Goal: Task Accomplishment & Management: Manage account settings

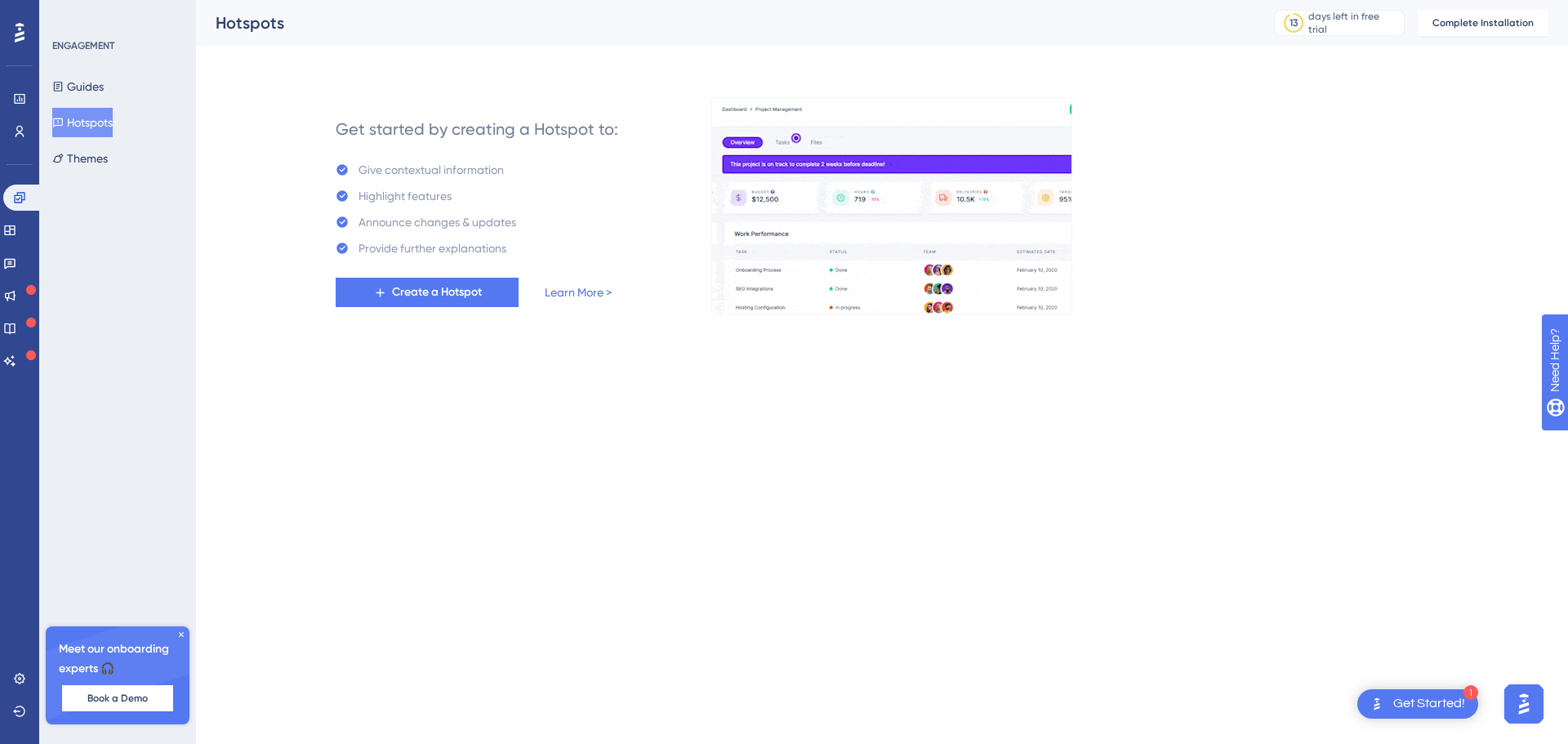
click at [1434, 697] on div "Get Started!" at bounding box center [1430, 704] width 72 height 18
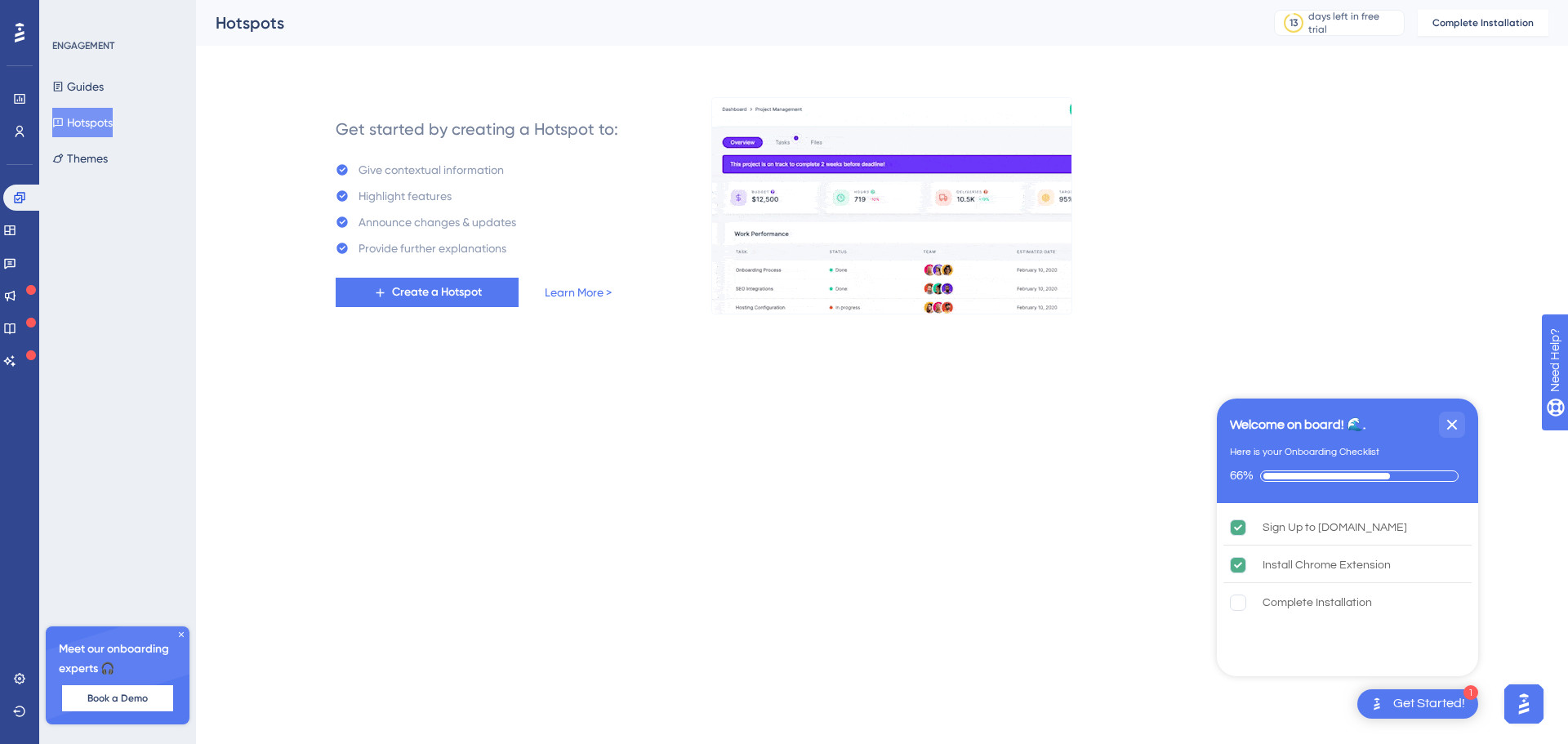
click at [1307, 425] on div "Welcome on board! 🌊." at bounding box center [1298, 425] width 136 height 20
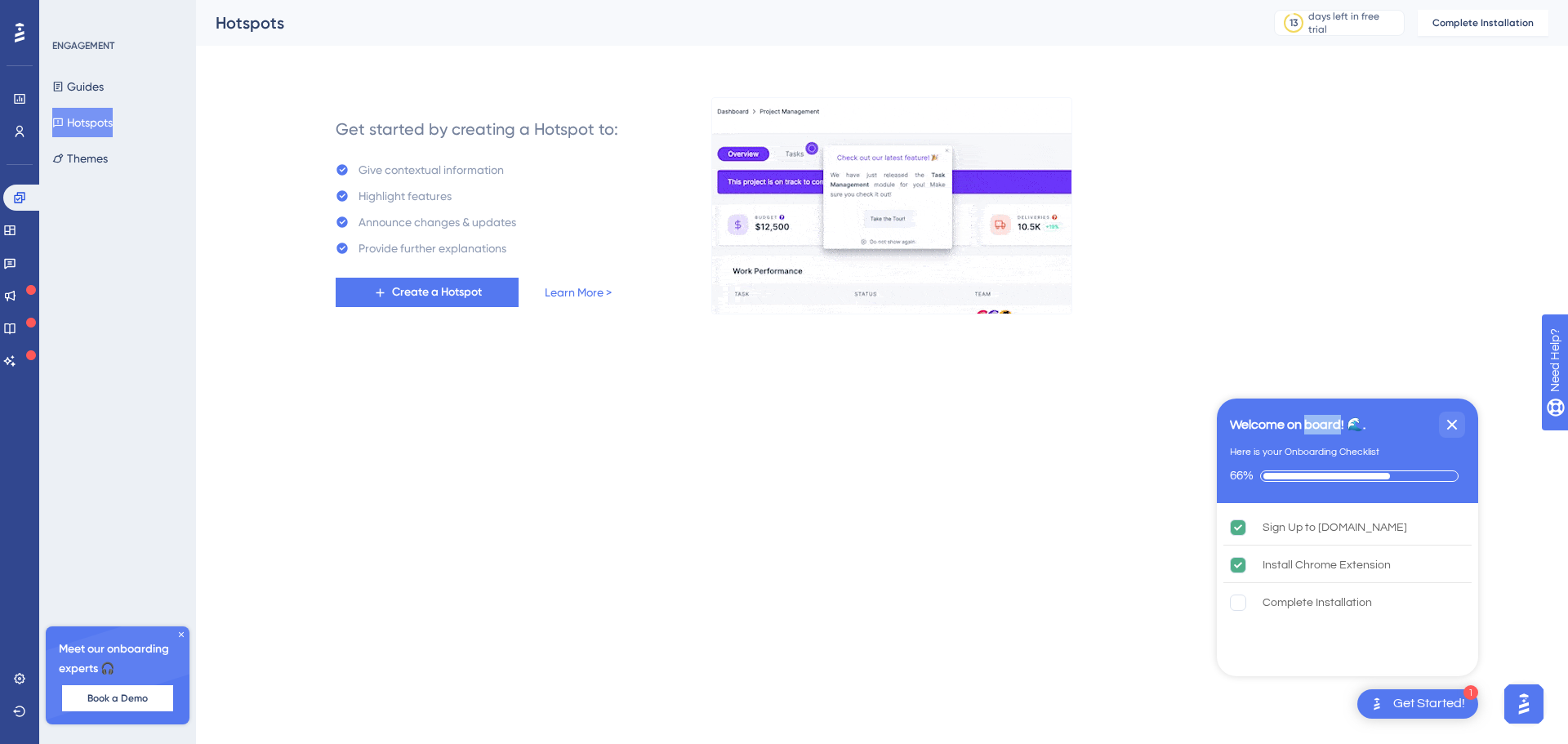
click at [1307, 425] on div "Welcome on board! 🌊." at bounding box center [1298, 425] width 136 height 20
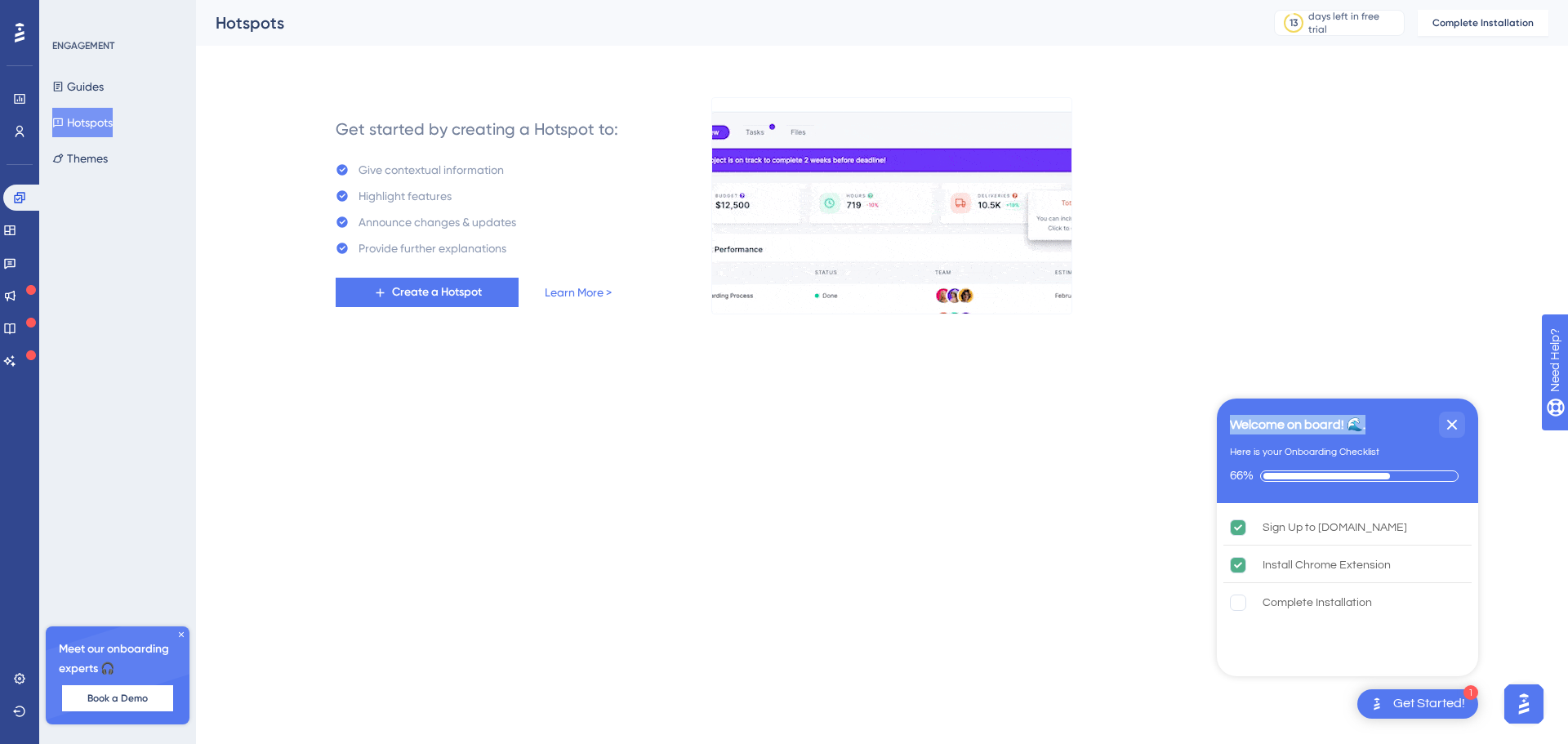
click at [1307, 425] on div "Welcome on board! 🌊." at bounding box center [1298, 425] width 136 height 20
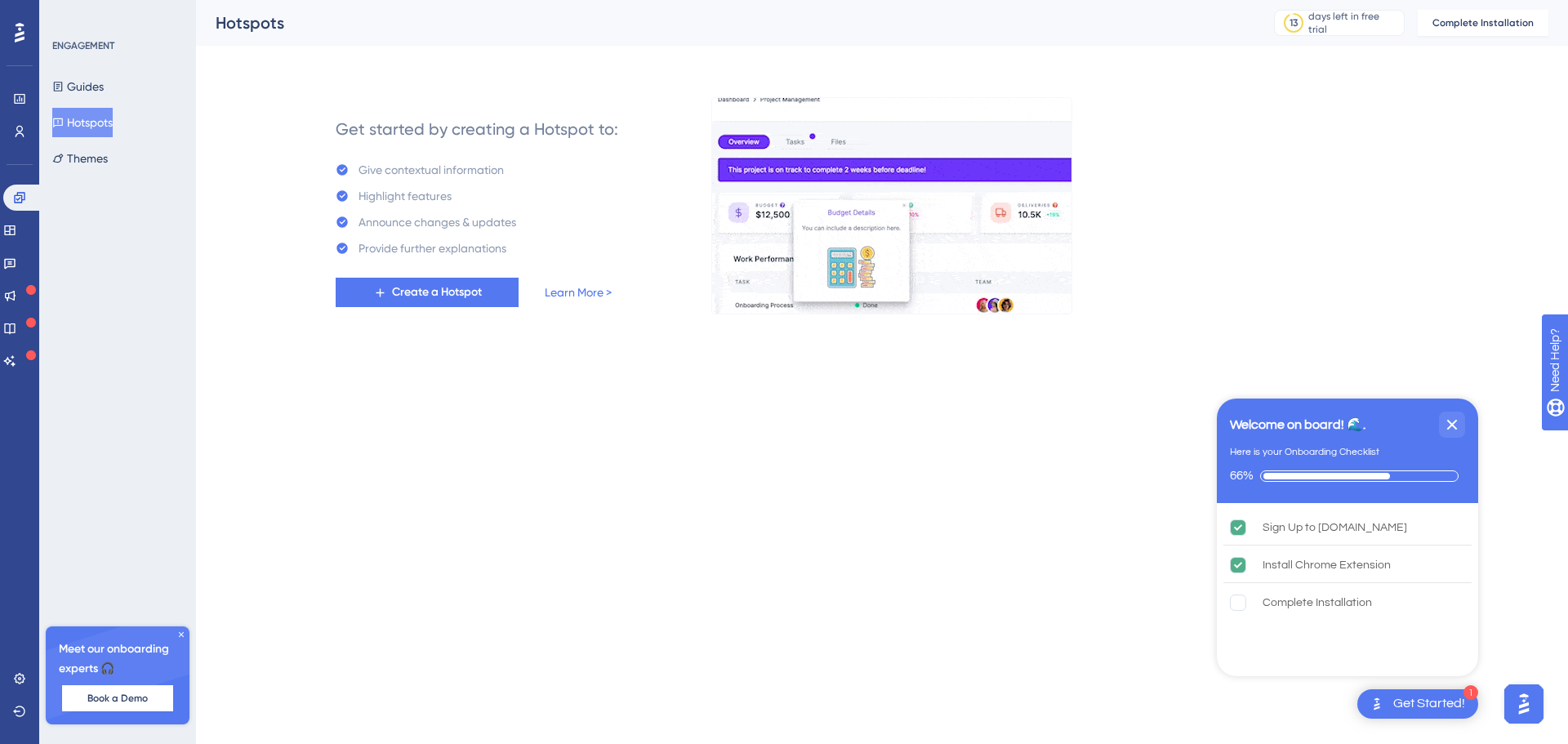
click at [1279, 454] on div "Here is your Onboarding Checklist" at bounding box center [1304, 453] width 150 height 16
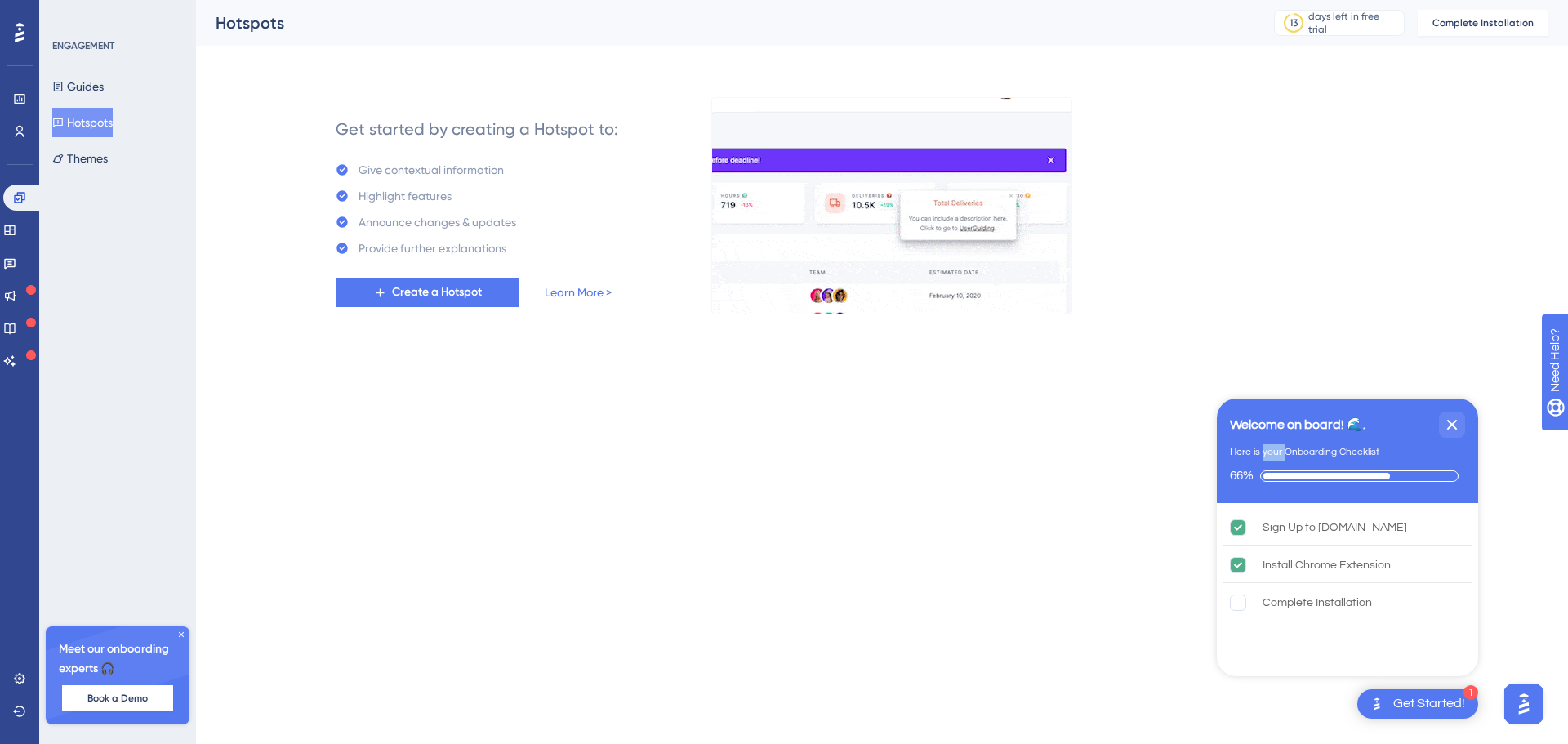
click at [1279, 454] on div "Here is your Onboarding Checklist" at bounding box center [1304, 453] width 150 height 16
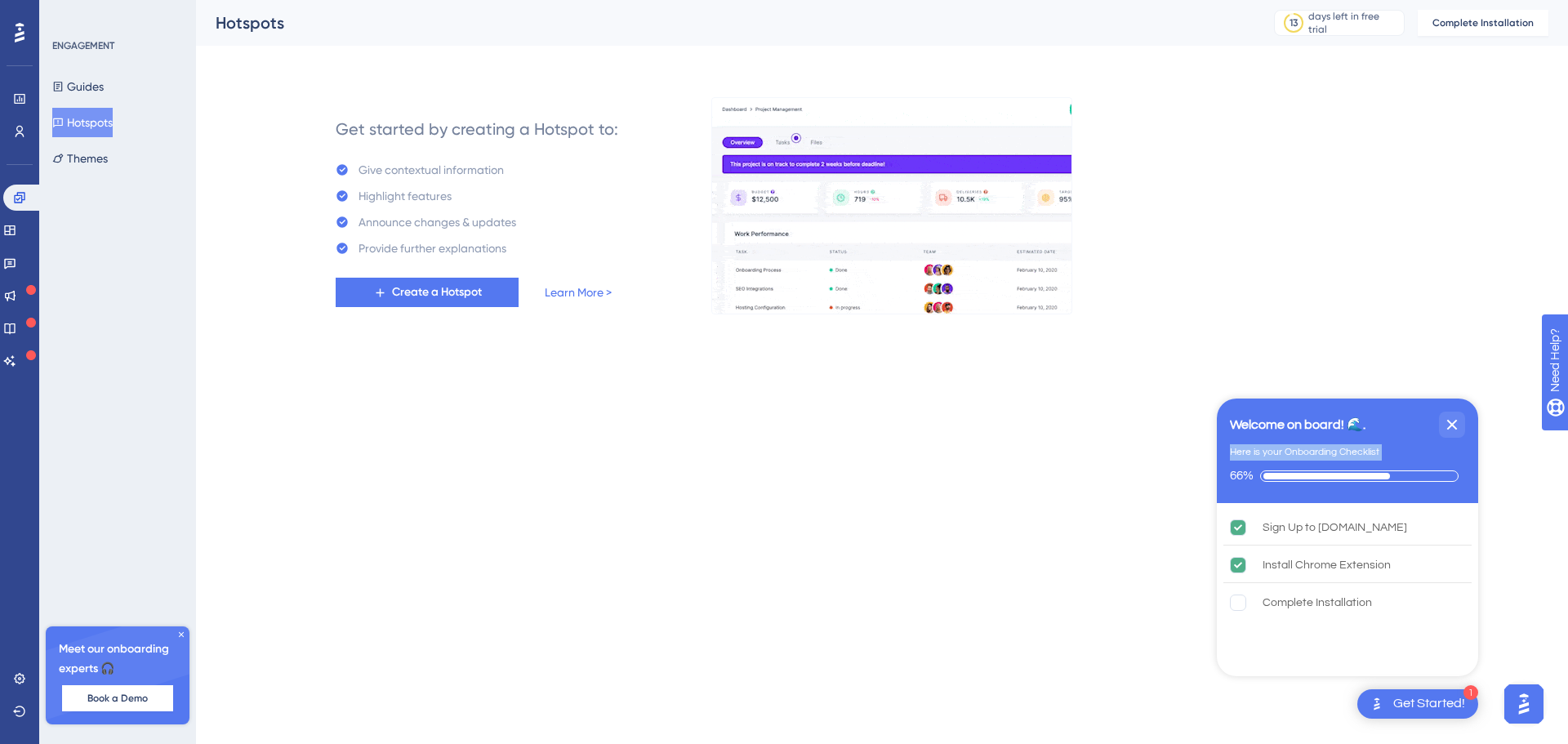
click at [1279, 454] on div "Here is your Onboarding Checklist" at bounding box center [1304, 453] width 150 height 16
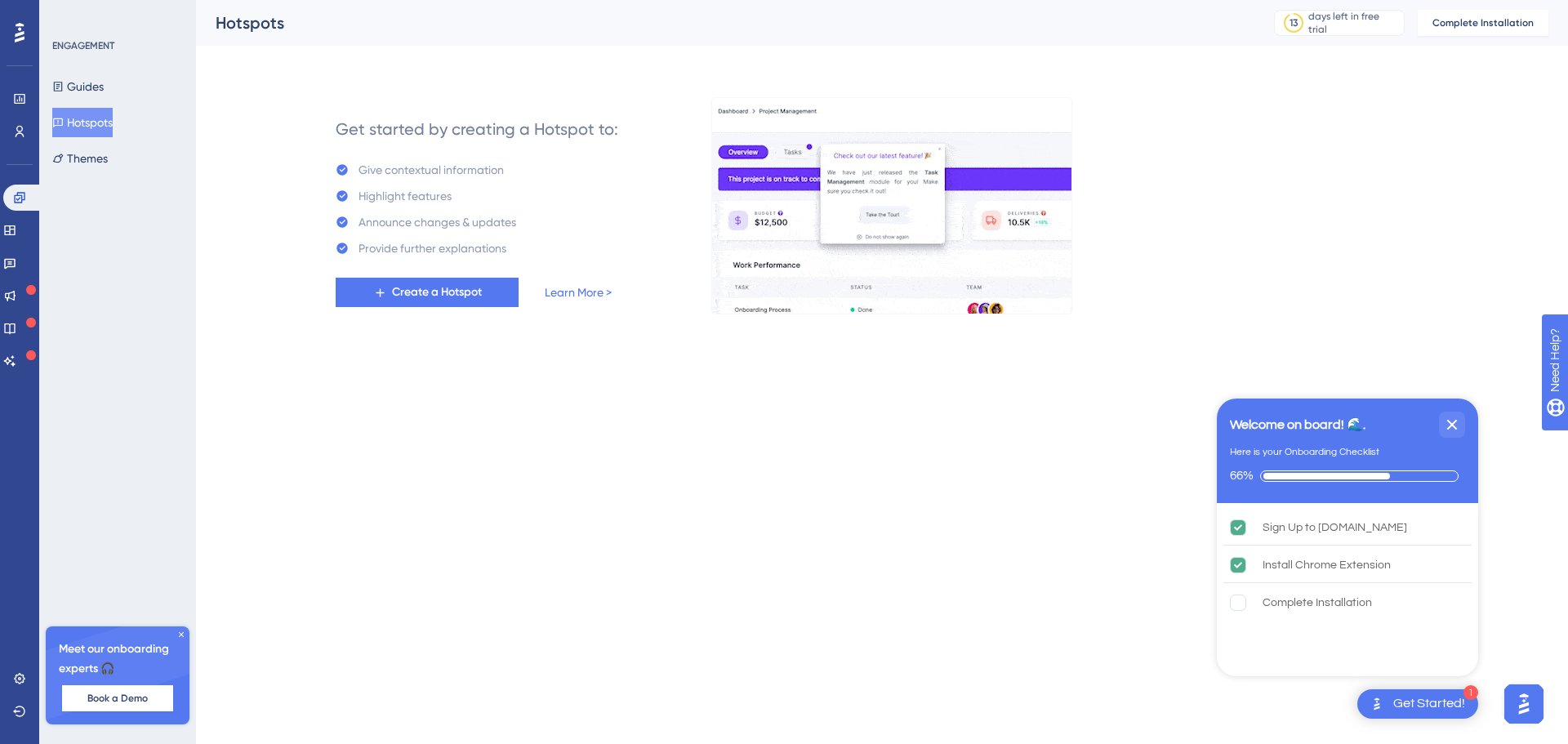
click at [1286, 426] on div "Welcome on board! 🌊." at bounding box center [1298, 425] width 136 height 20
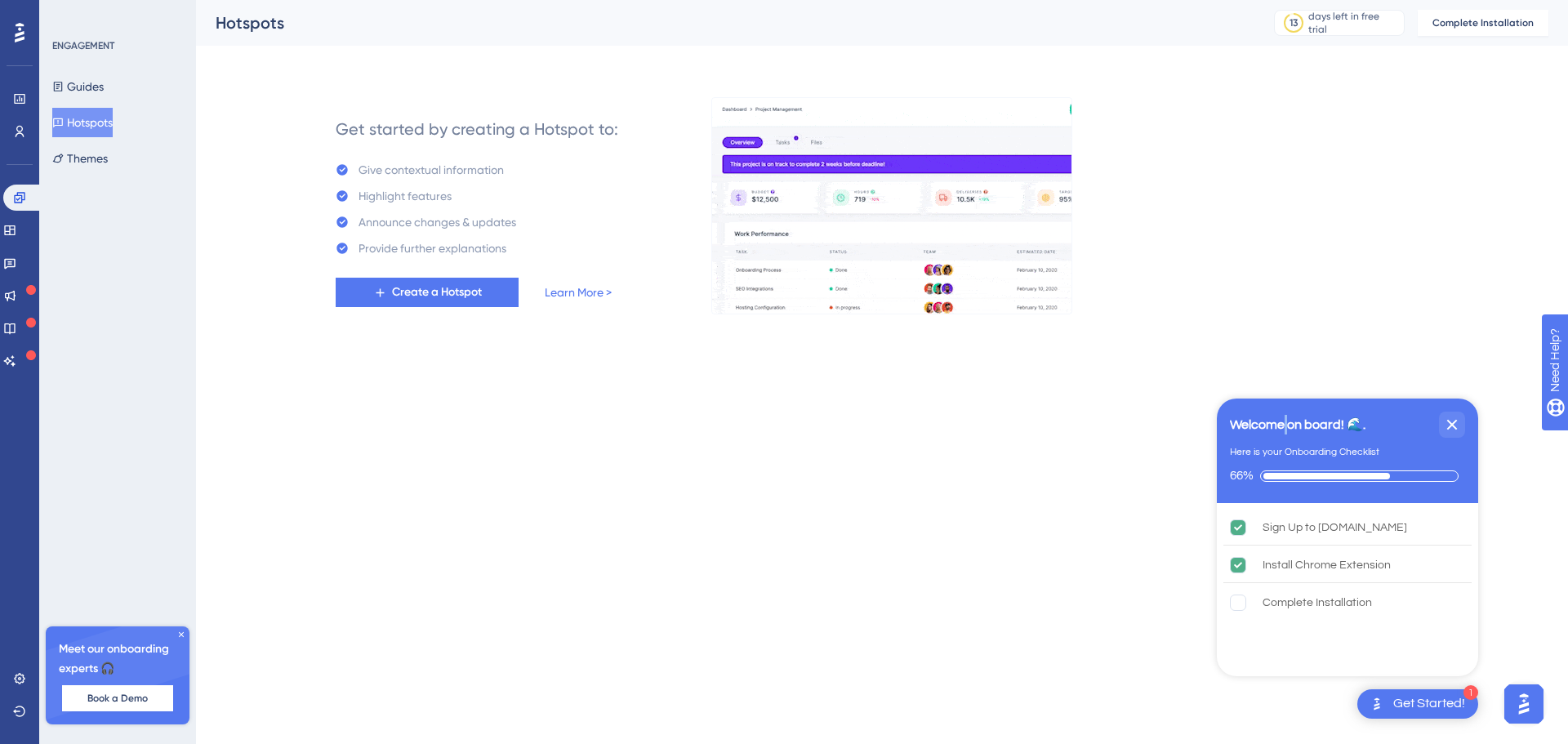
click at [1286, 426] on div "Welcome on board! 🌊." at bounding box center [1298, 425] width 136 height 20
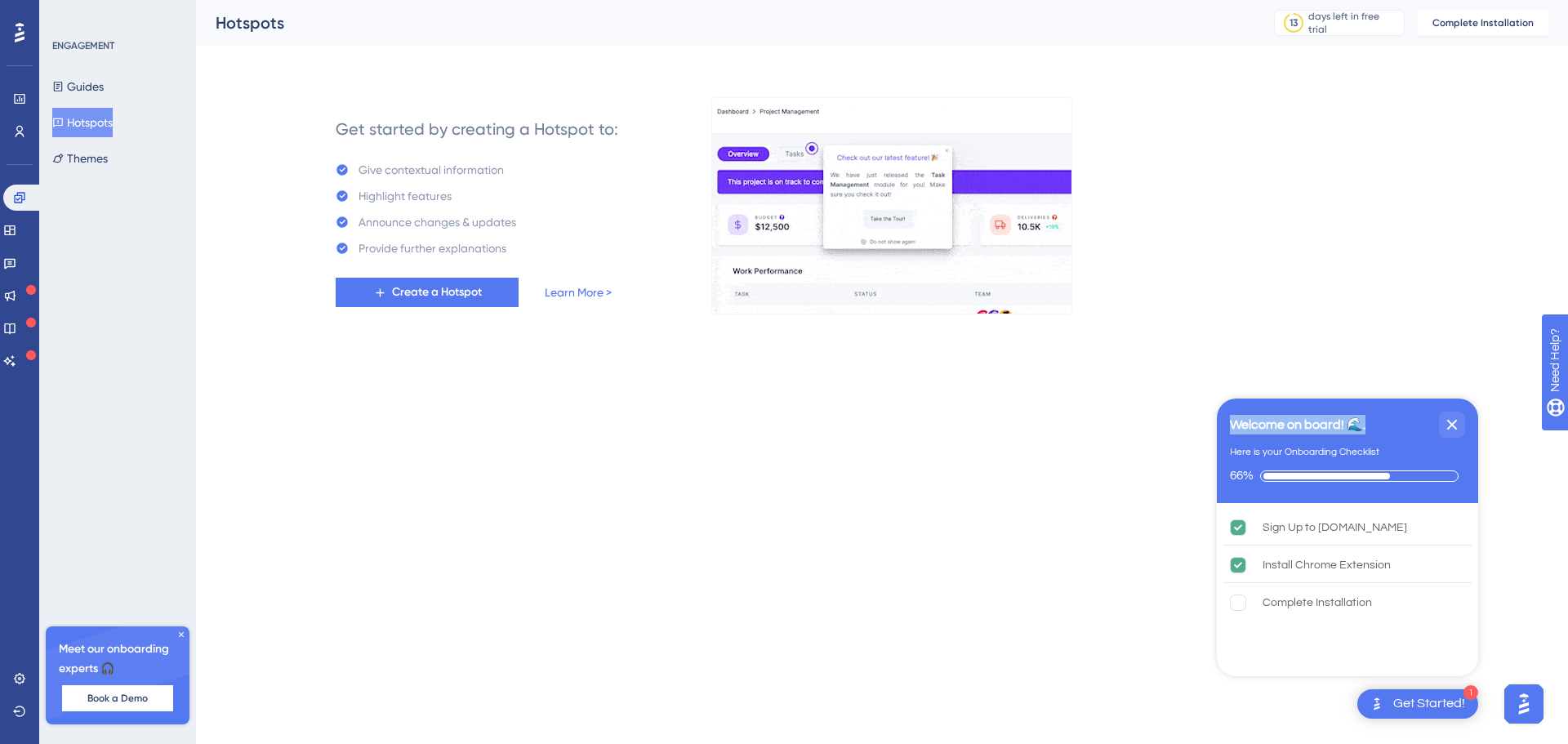
click at [1286, 426] on div "Welcome on board! 🌊." at bounding box center [1298, 425] width 136 height 20
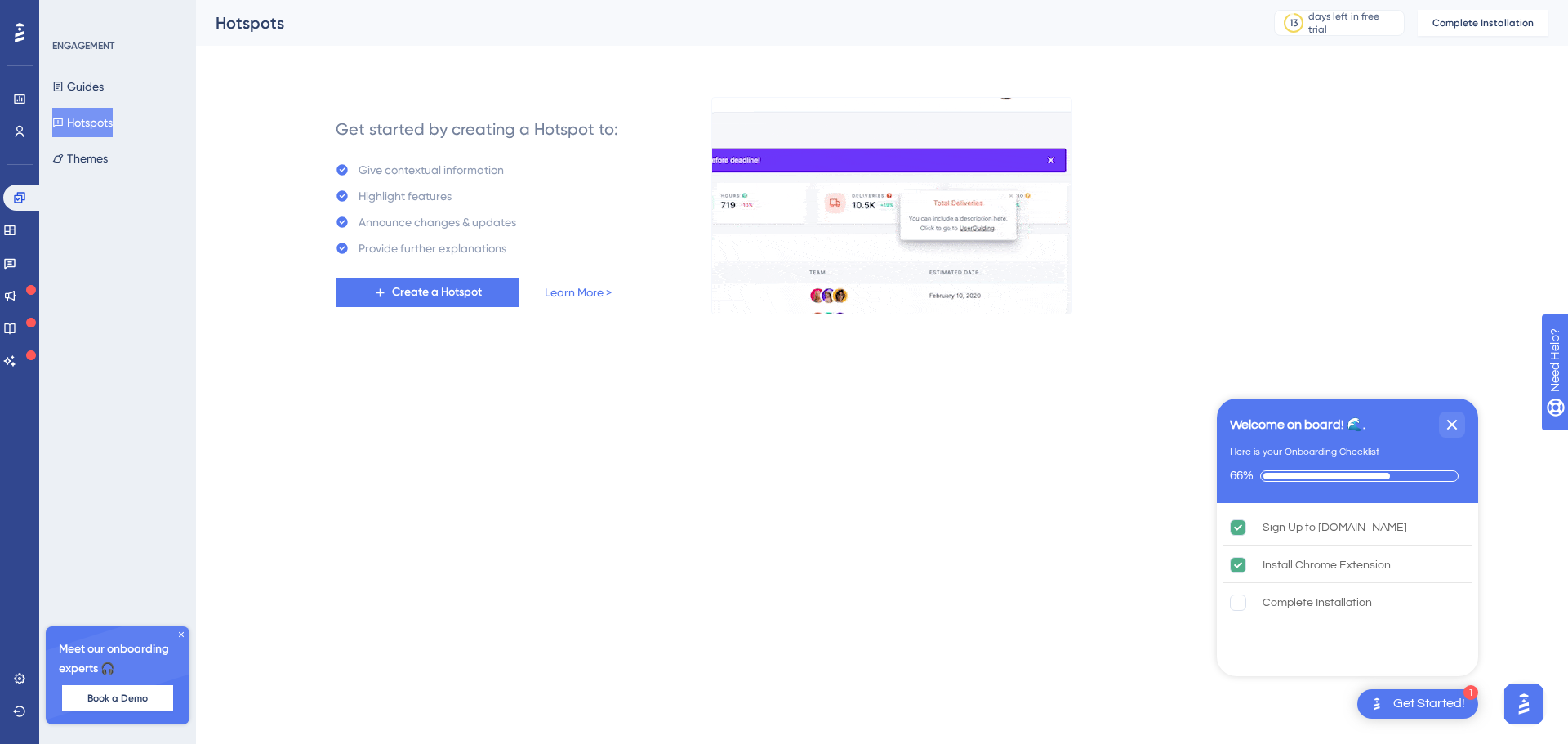
click at [1285, 458] on div "Here is your Onboarding Checklist" at bounding box center [1304, 453] width 150 height 16
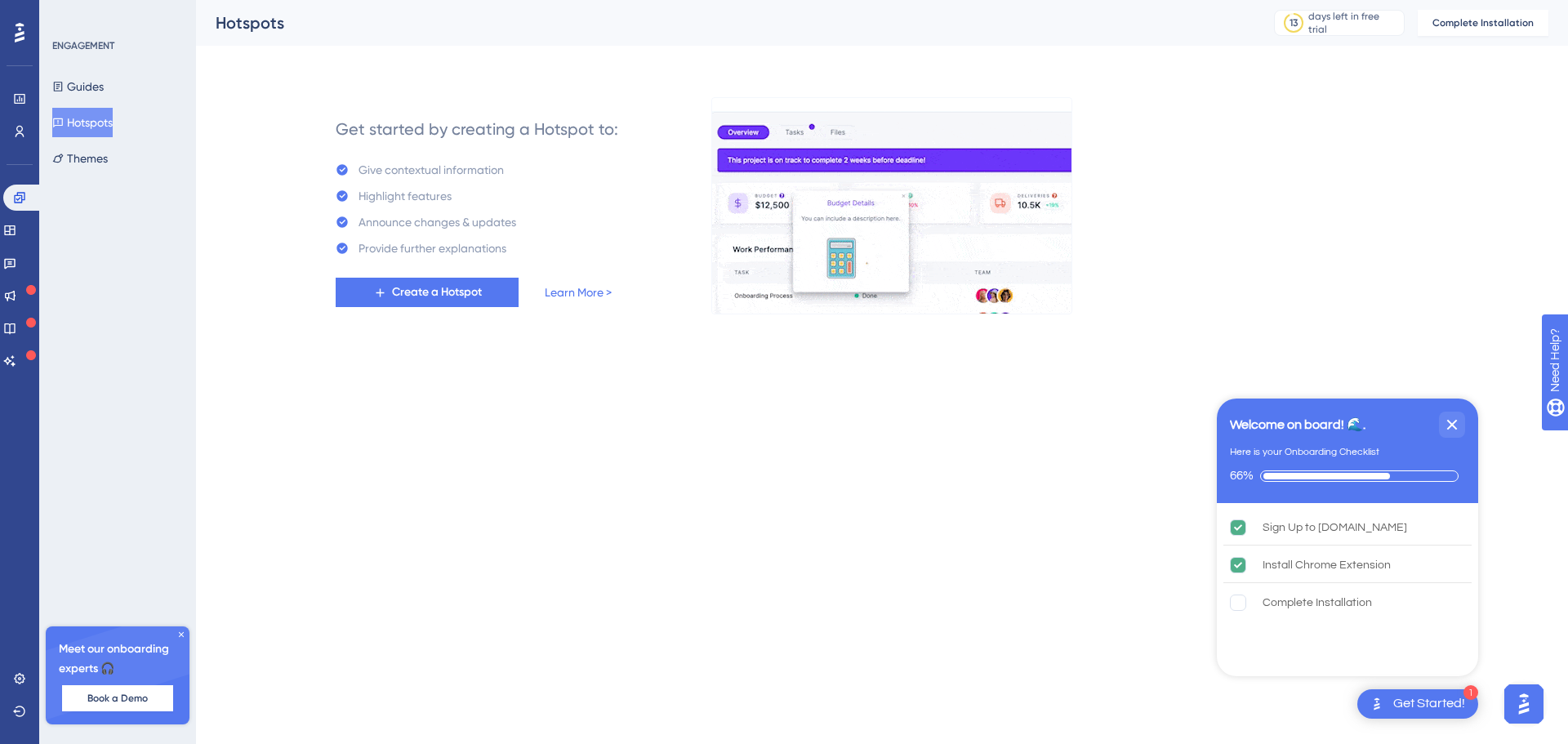
click at [1285, 458] on div "Here is your Onboarding Checklist" at bounding box center [1304, 453] width 150 height 16
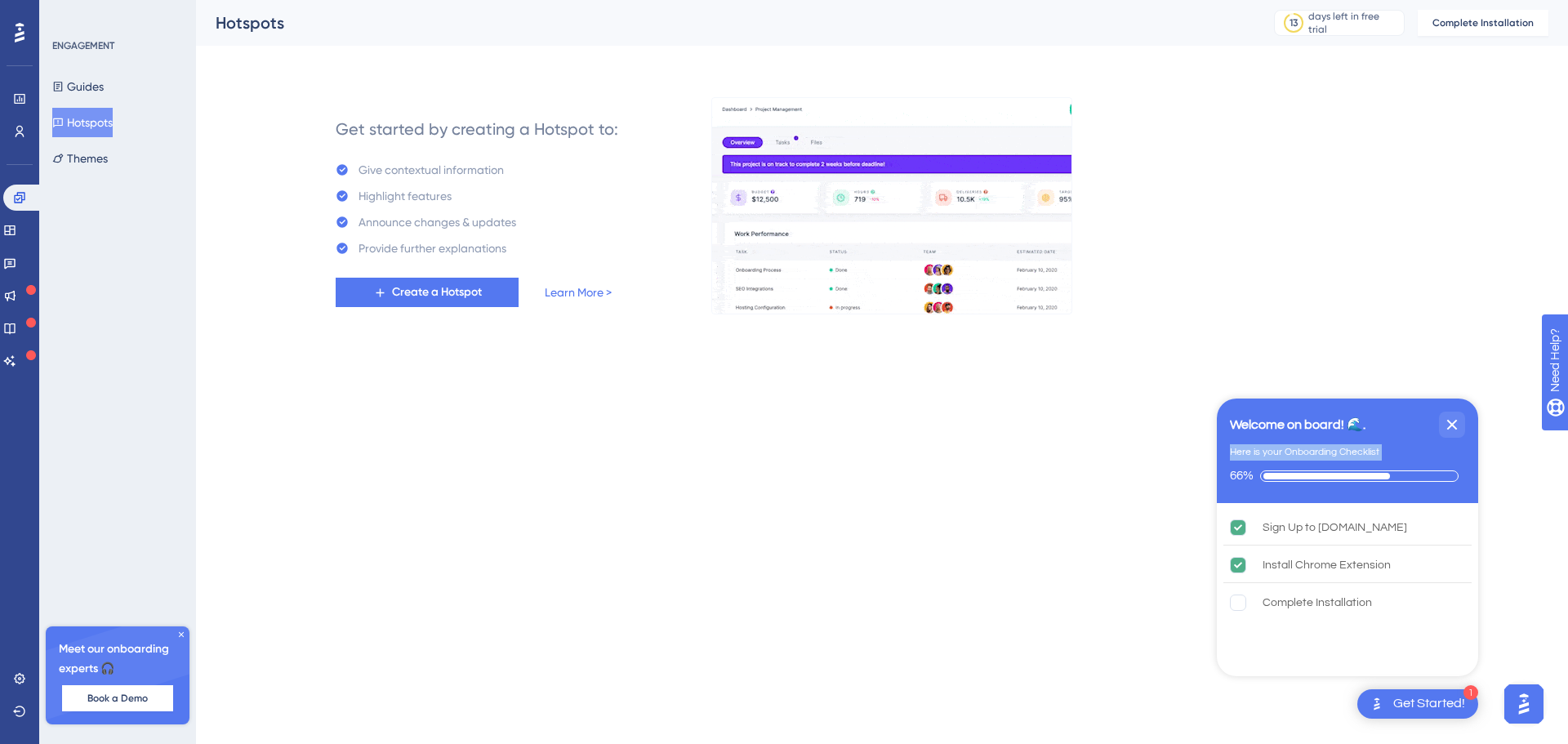
click at [1285, 458] on div "Here is your Onboarding Checklist" at bounding box center [1304, 453] width 150 height 16
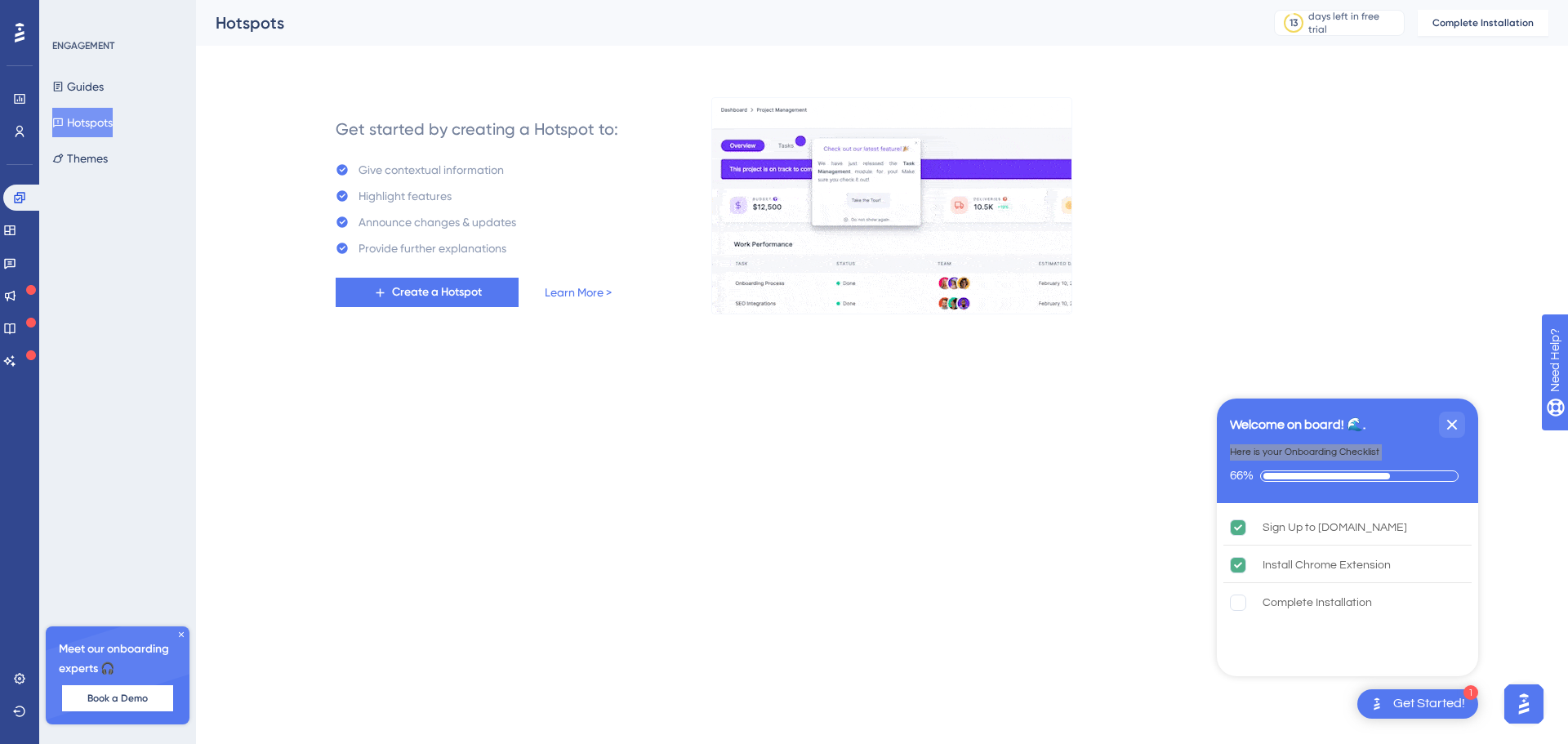
click at [1511, 701] on img "Open AI Assistant Launcher" at bounding box center [1524, 704] width 29 height 29
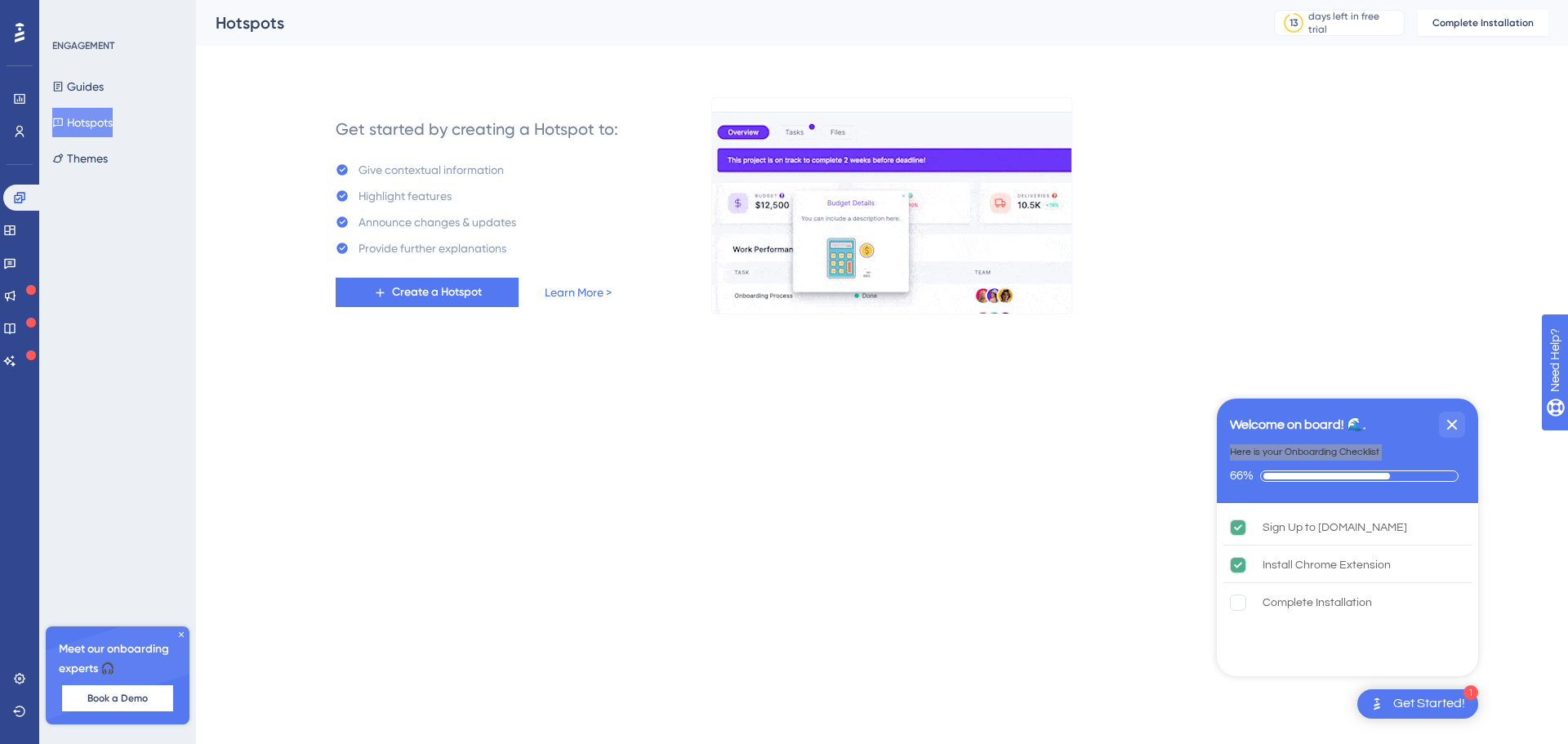
click at [1512, 701] on link "Powered by UserGuiding" at bounding box center [1380, 709] width 327 height 29
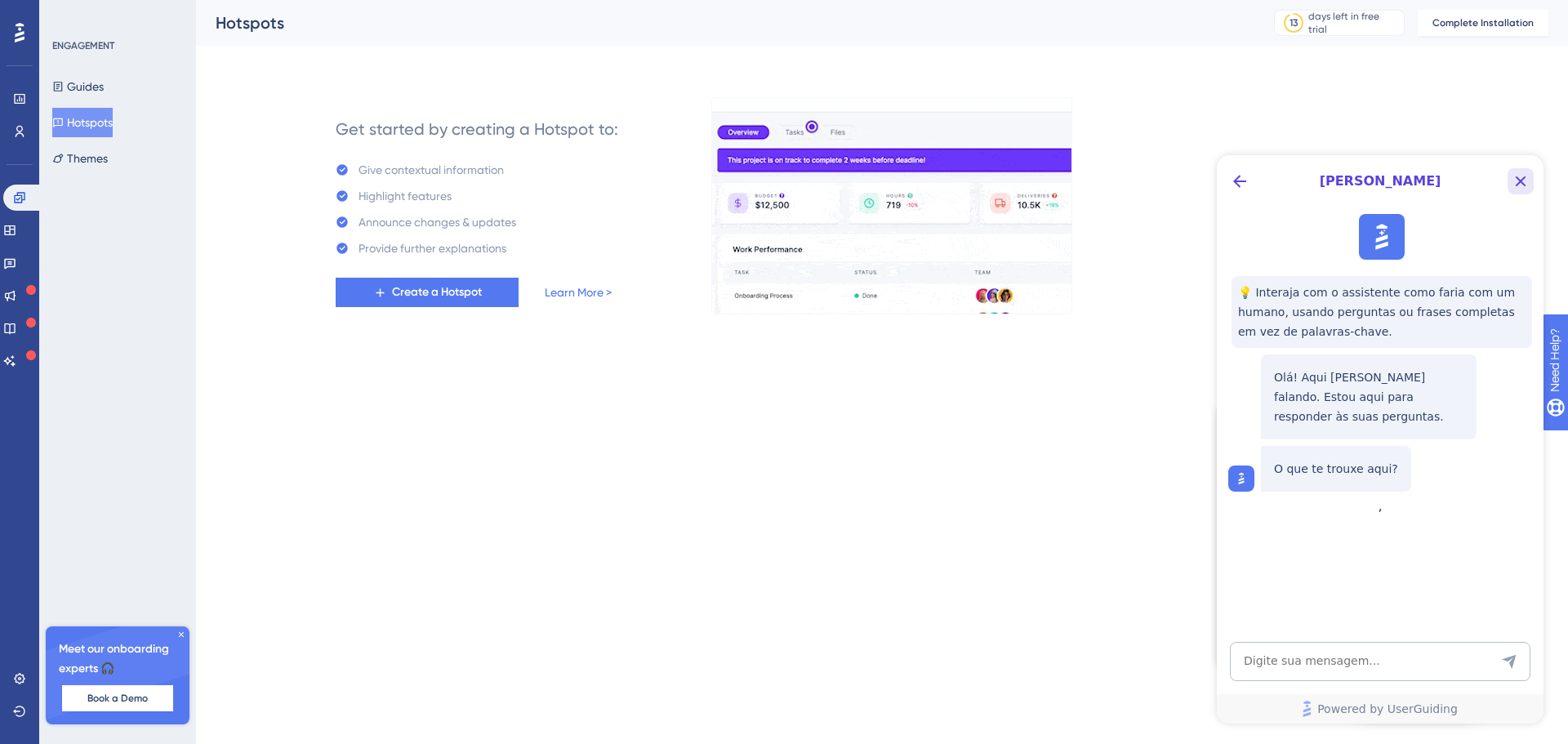
click at [1516, 184] on icon "Close Button" at bounding box center [1521, 181] width 11 height 11
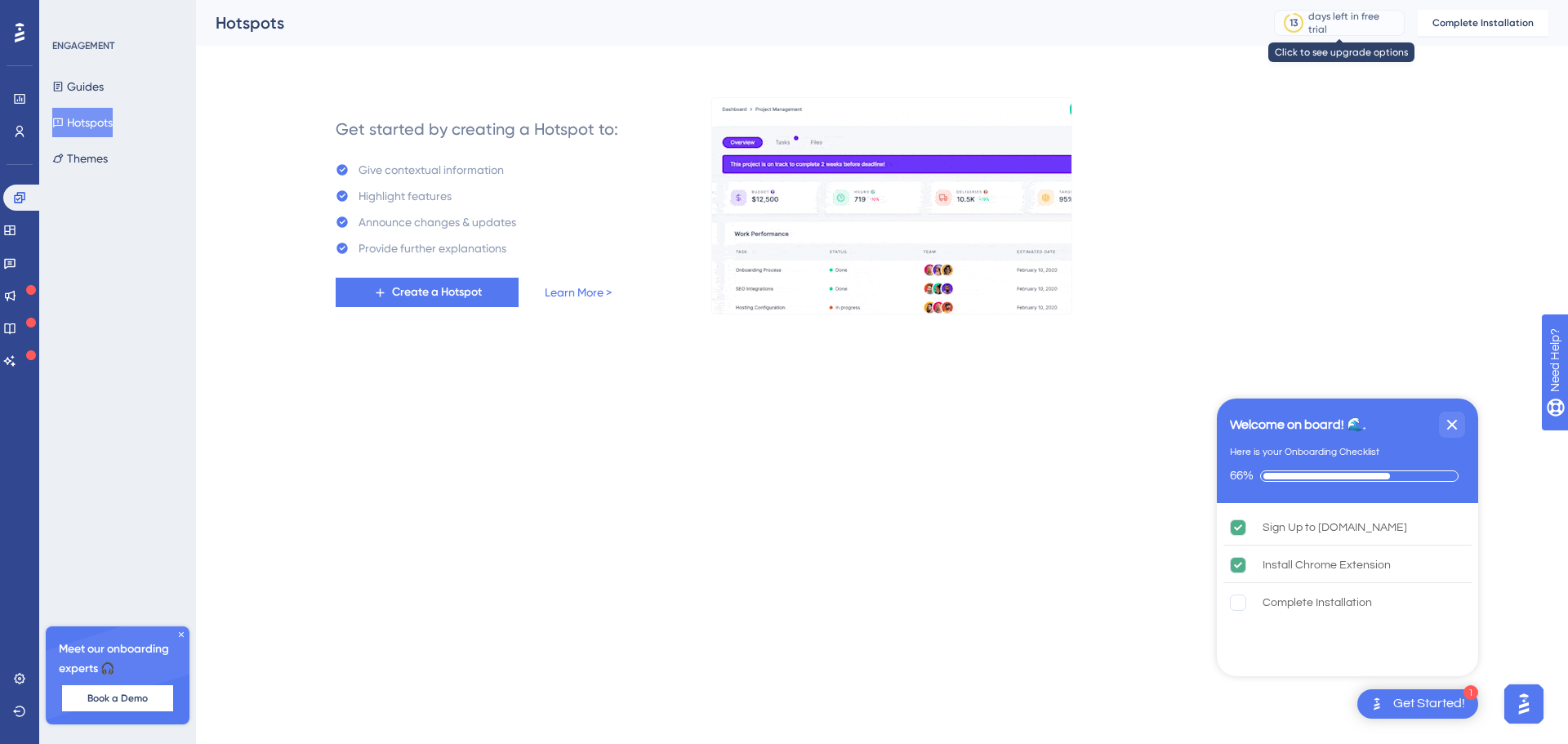
click at [1344, 21] on div "days left in free trial" at bounding box center [1353, 23] width 91 height 26
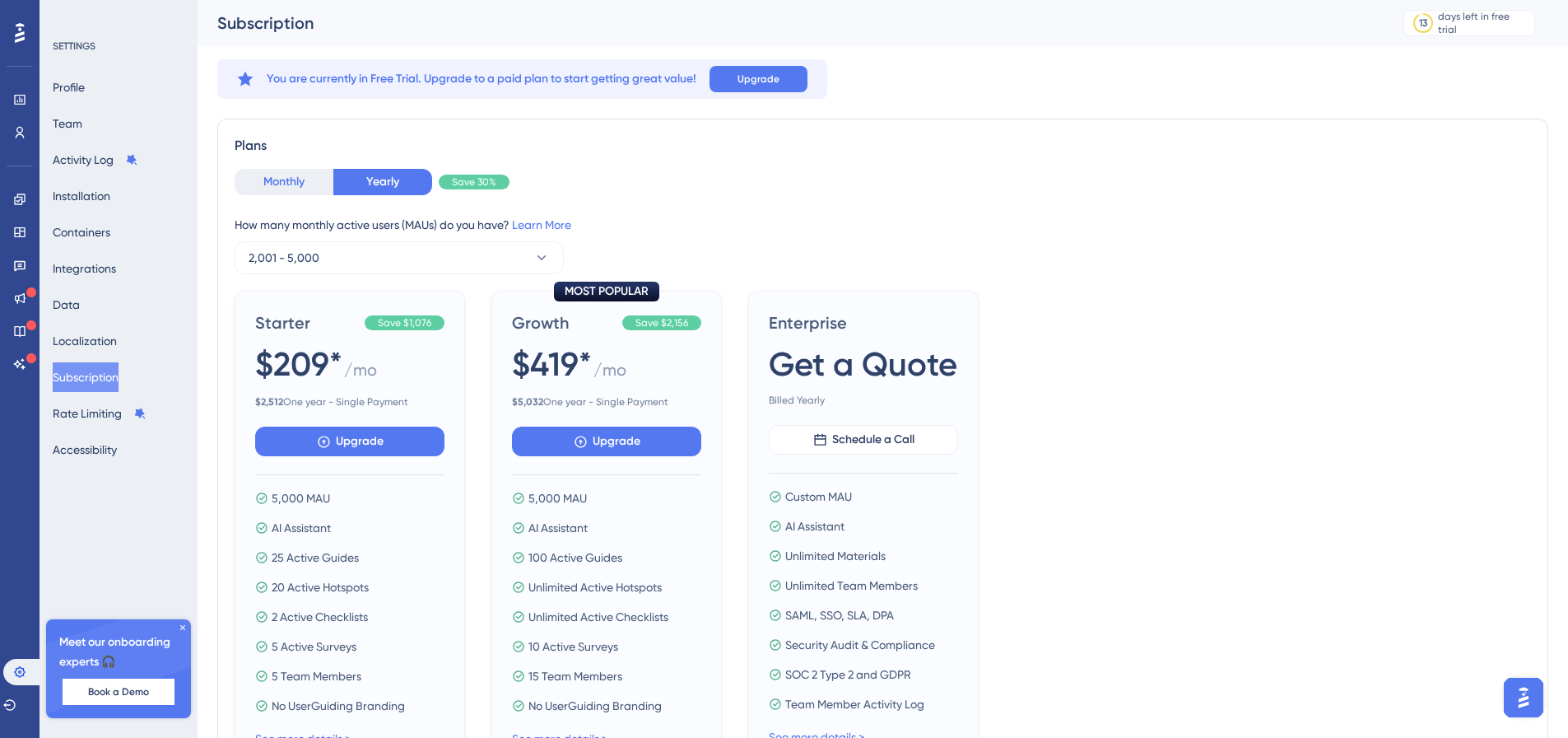
click at [309, 177] on button "Monthly" at bounding box center [284, 182] width 99 height 26
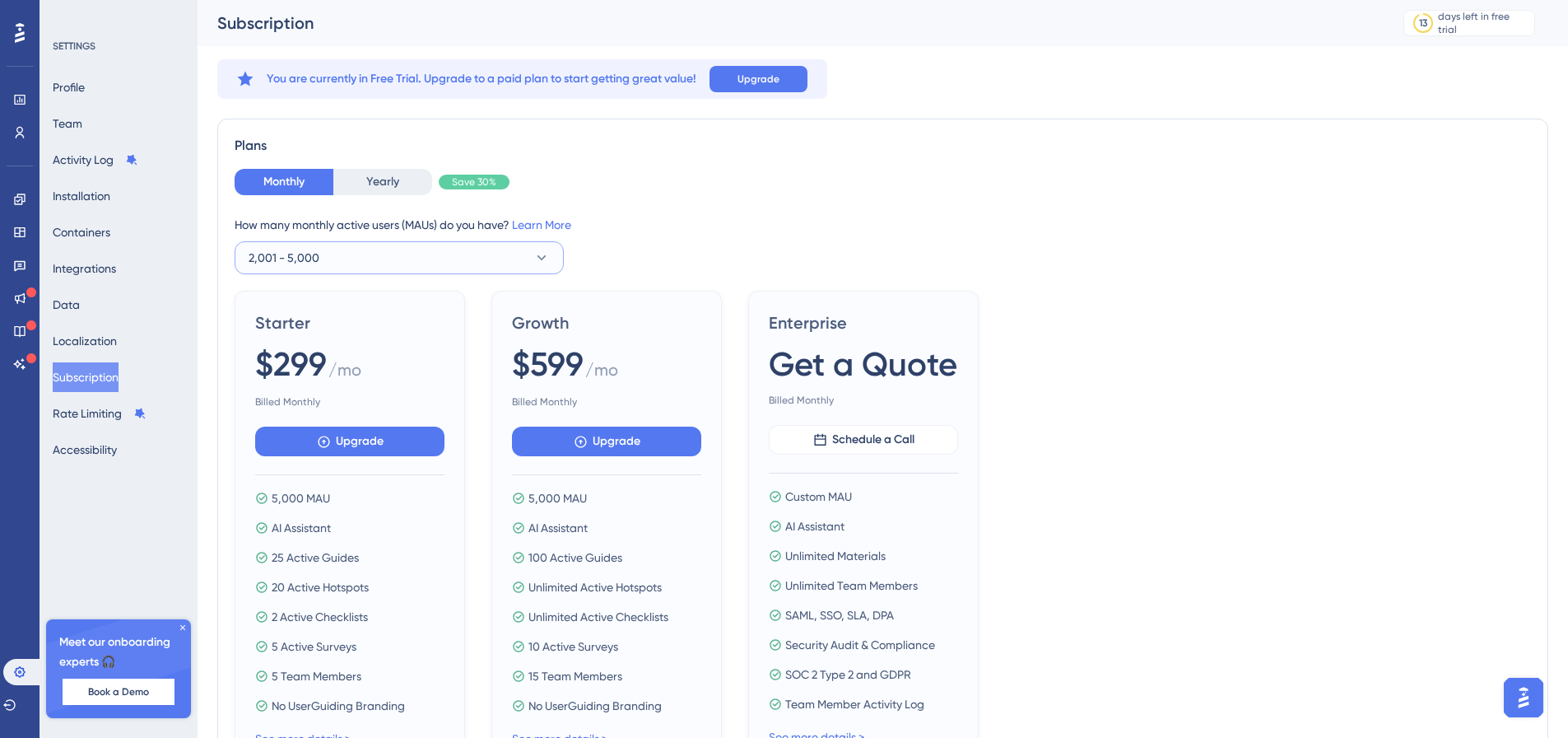
click at [382, 253] on button "2,001 - 5,000" at bounding box center [399, 258] width 329 height 33
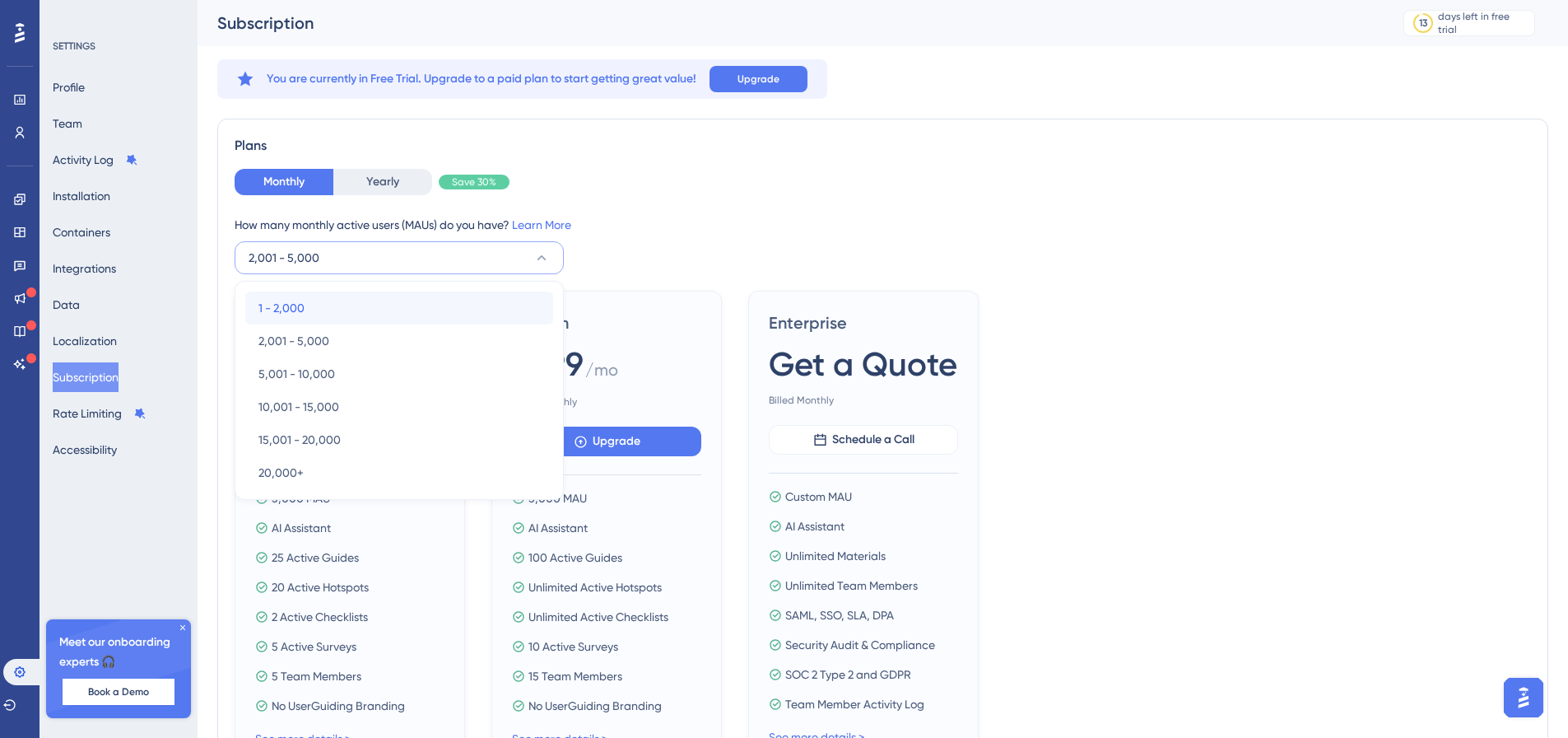
click at [342, 305] on div "1 - 2,000 1 - 2,000" at bounding box center [399, 308] width 281 height 33
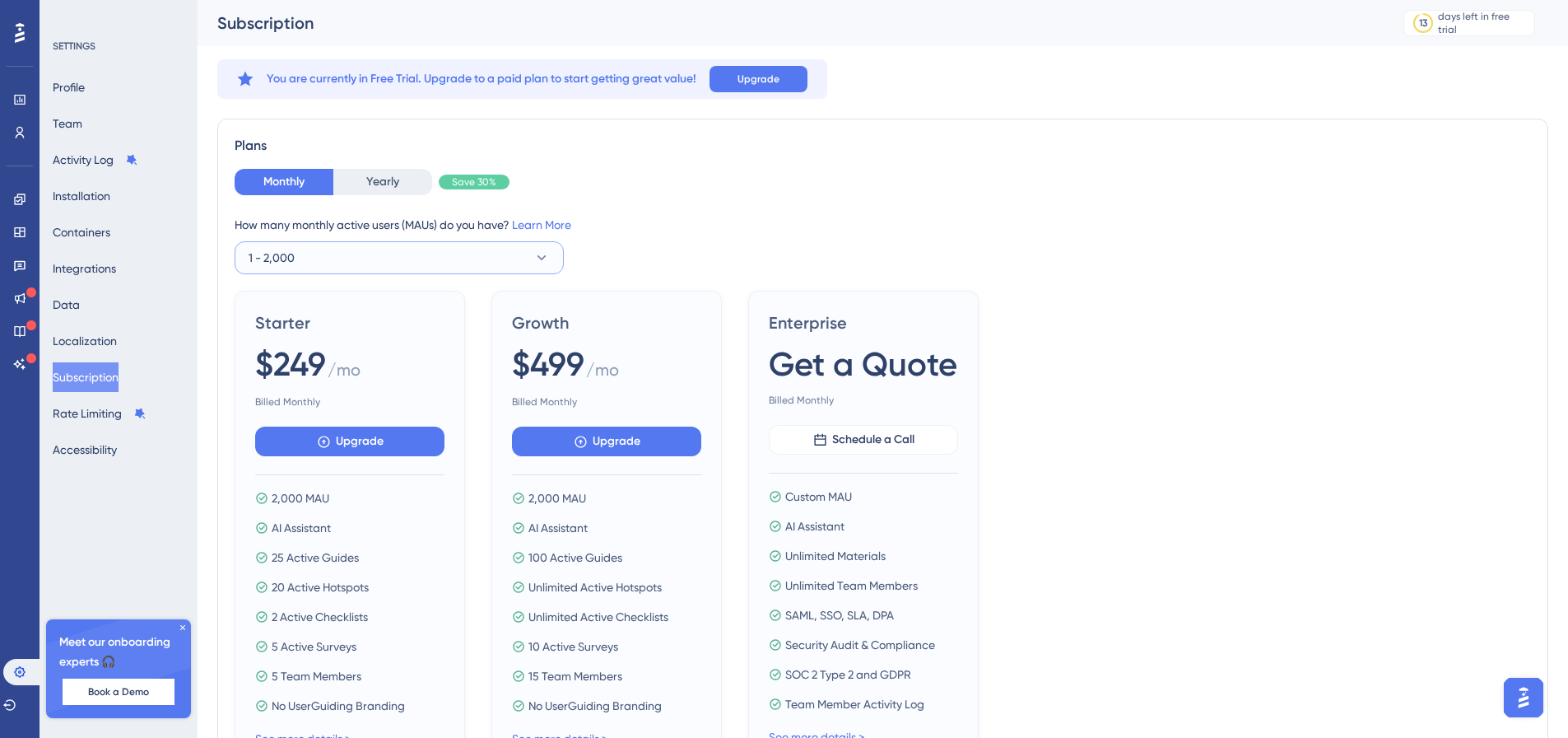
click at [287, 258] on span "1 - 2,000" at bounding box center [272, 258] width 46 height 20
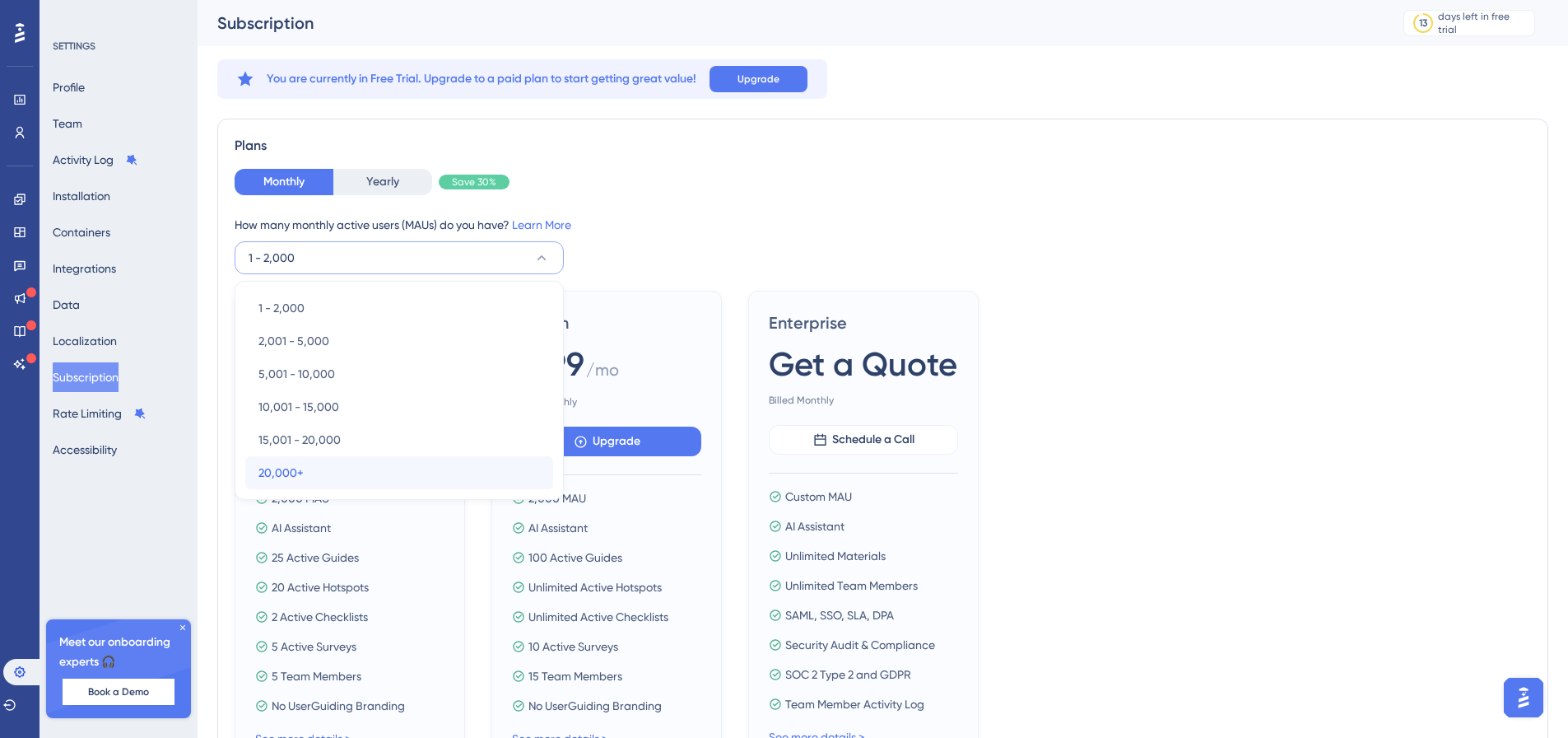
click at [312, 457] on div "20,000+ 20,000+" at bounding box center [399, 473] width 281 height 33
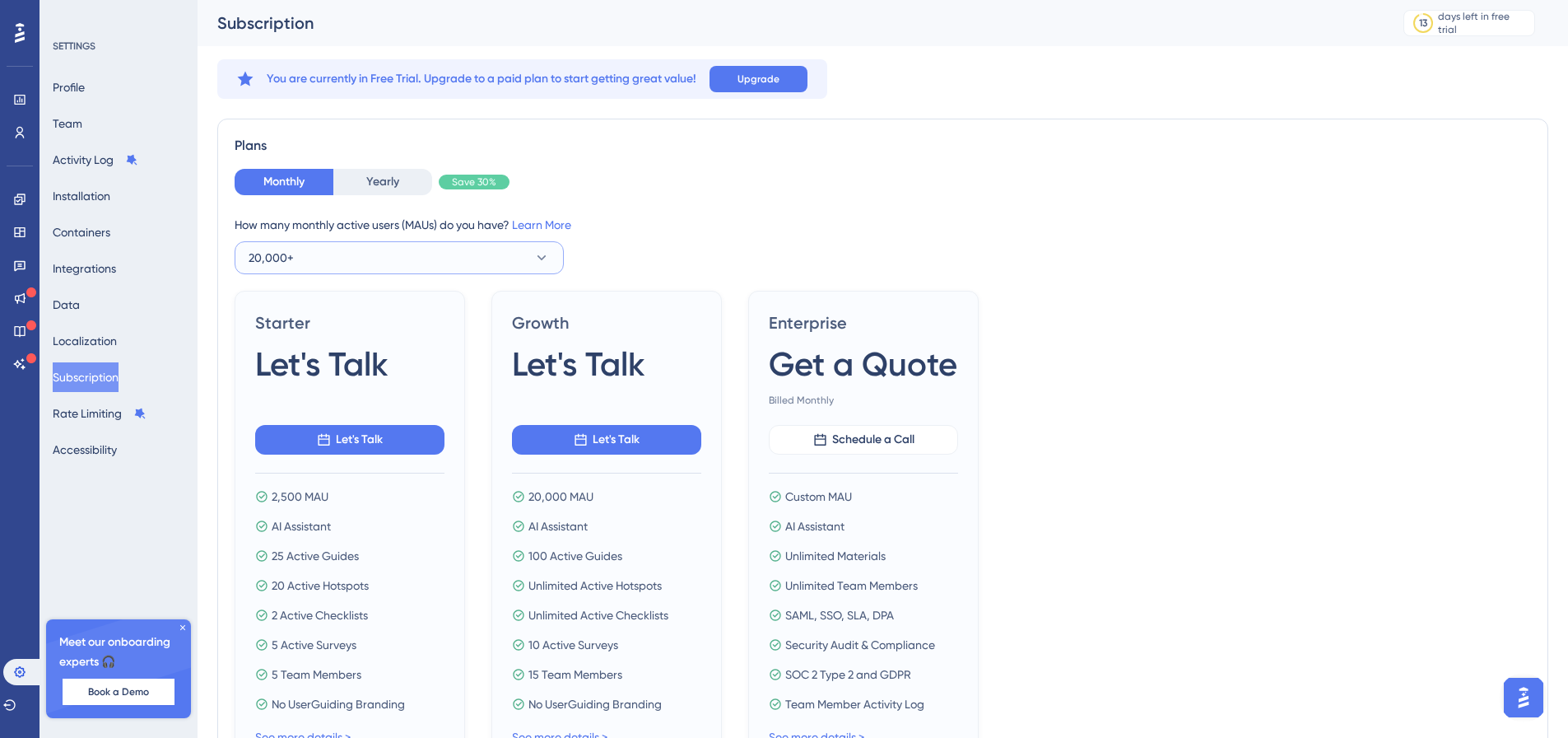
click at [342, 248] on button "20,000+" at bounding box center [399, 258] width 329 height 33
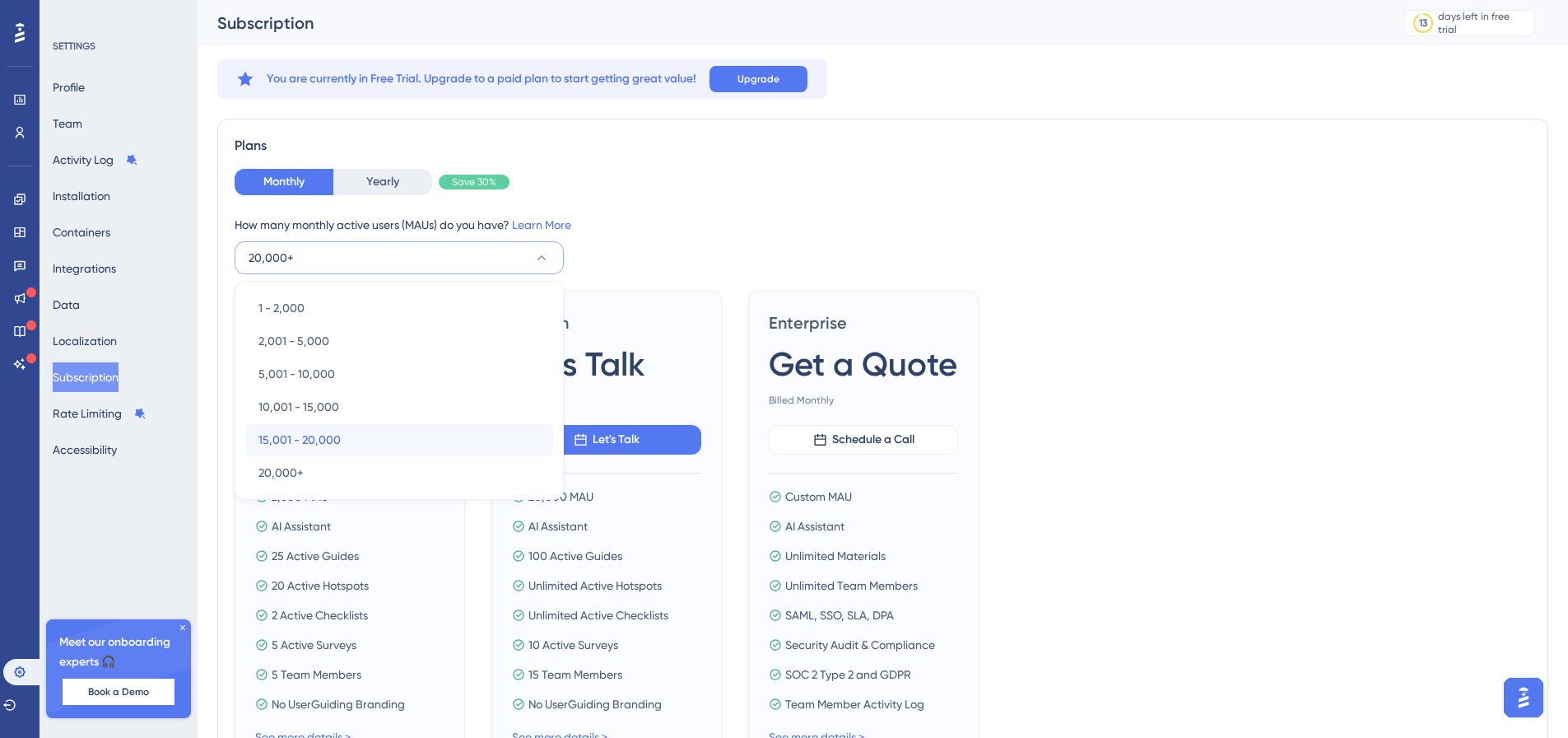
click at [309, 426] on div "15,001 - 20,000 15,001 - 20,000" at bounding box center [399, 440] width 281 height 33
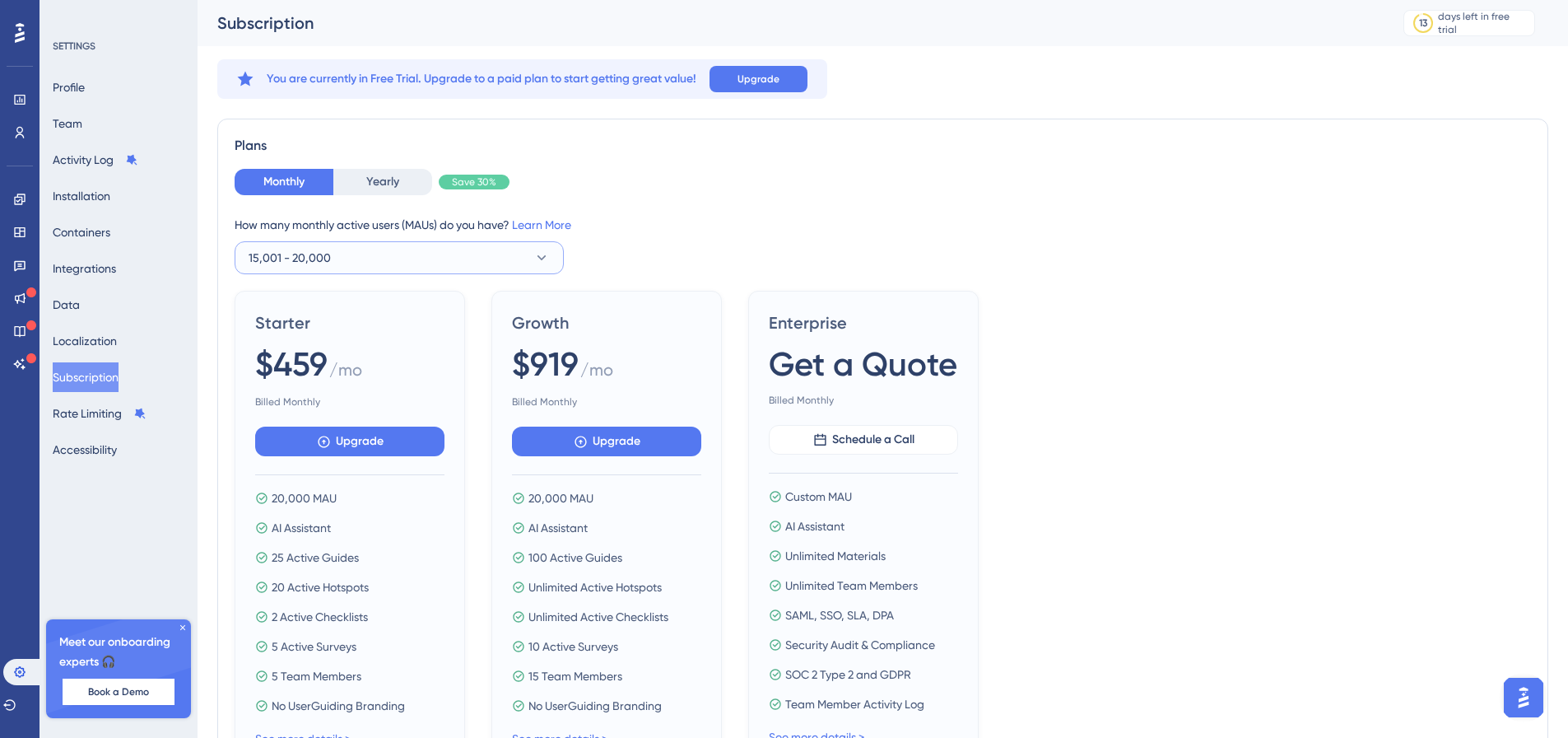
click at [333, 249] on button "15,001 - 20,000" at bounding box center [399, 258] width 329 height 33
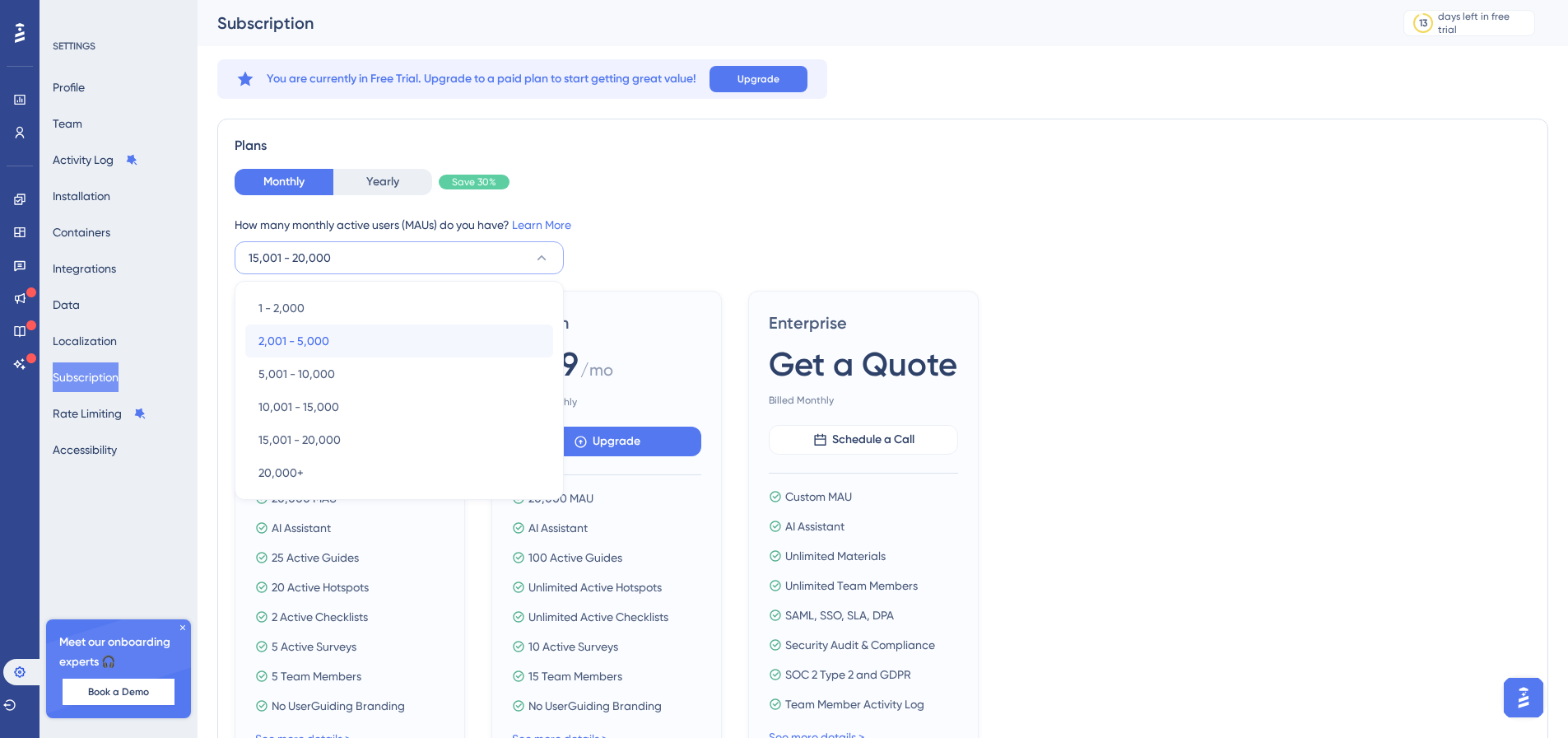
click at [324, 334] on span "2,001 - 5,000" at bounding box center [294, 341] width 71 height 20
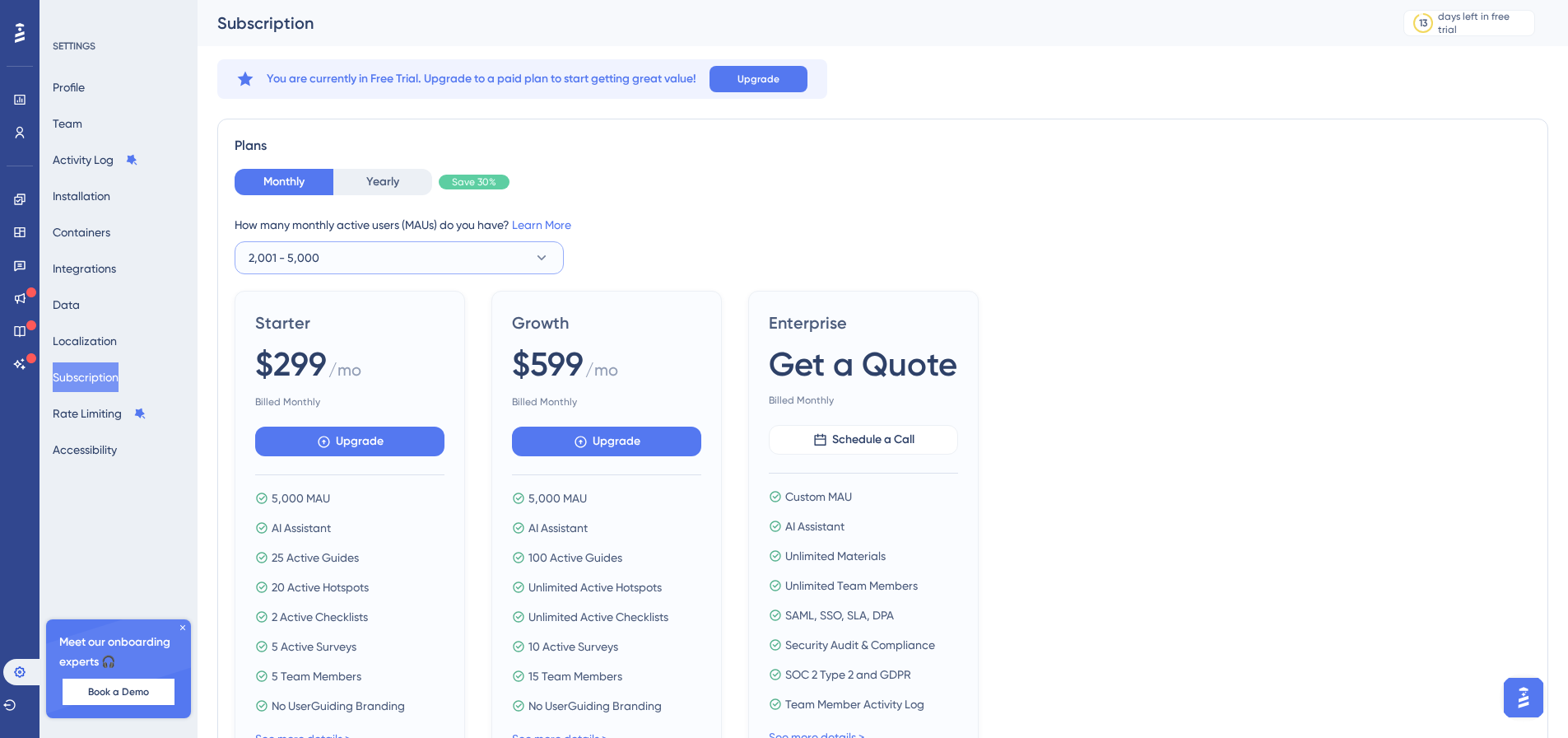
click at [323, 265] on button "2,001 - 5,000" at bounding box center [399, 258] width 329 height 33
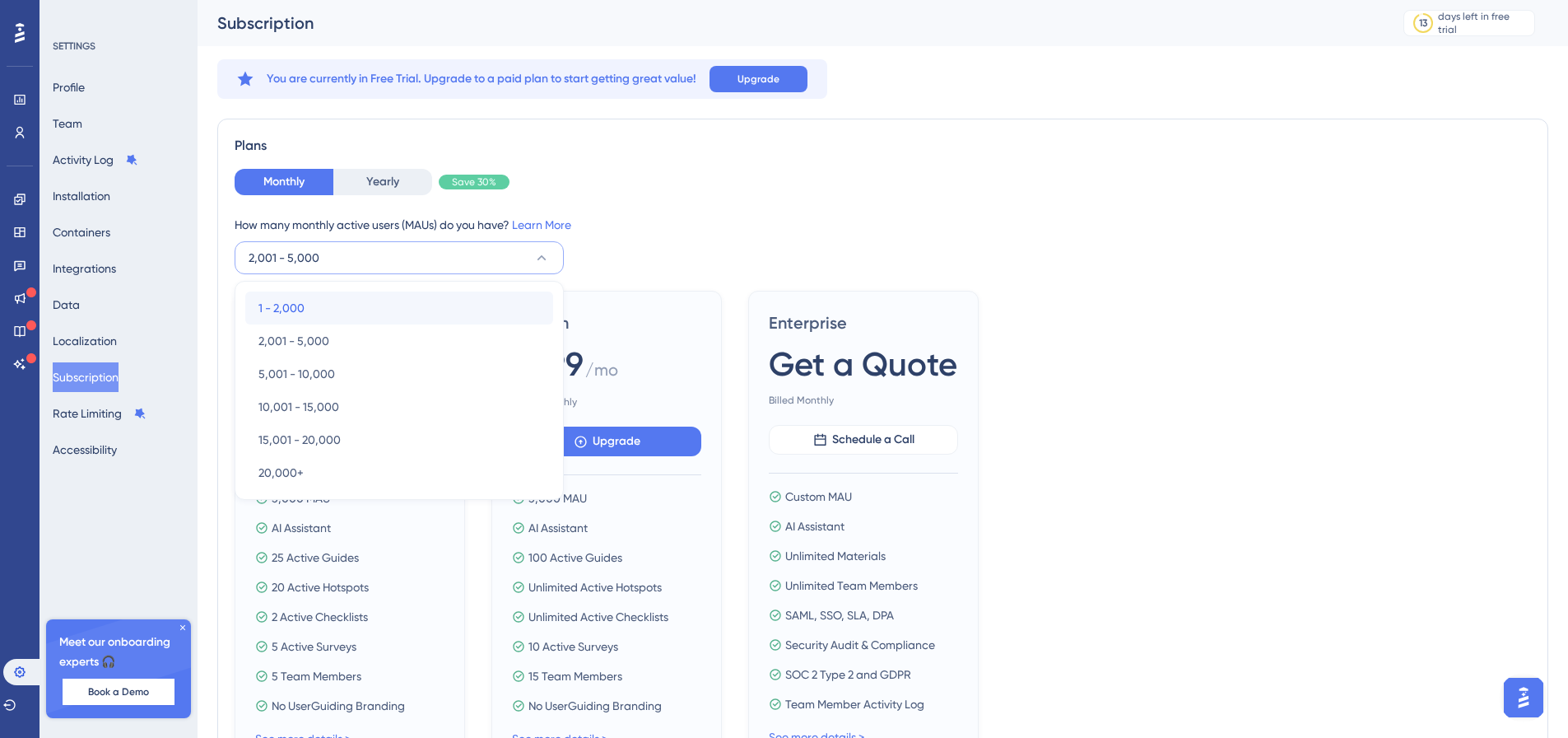
click at [319, 298] on div "1 - 2,000 1 - 2,000" at bounding box center [399, 308] width 281 height 33
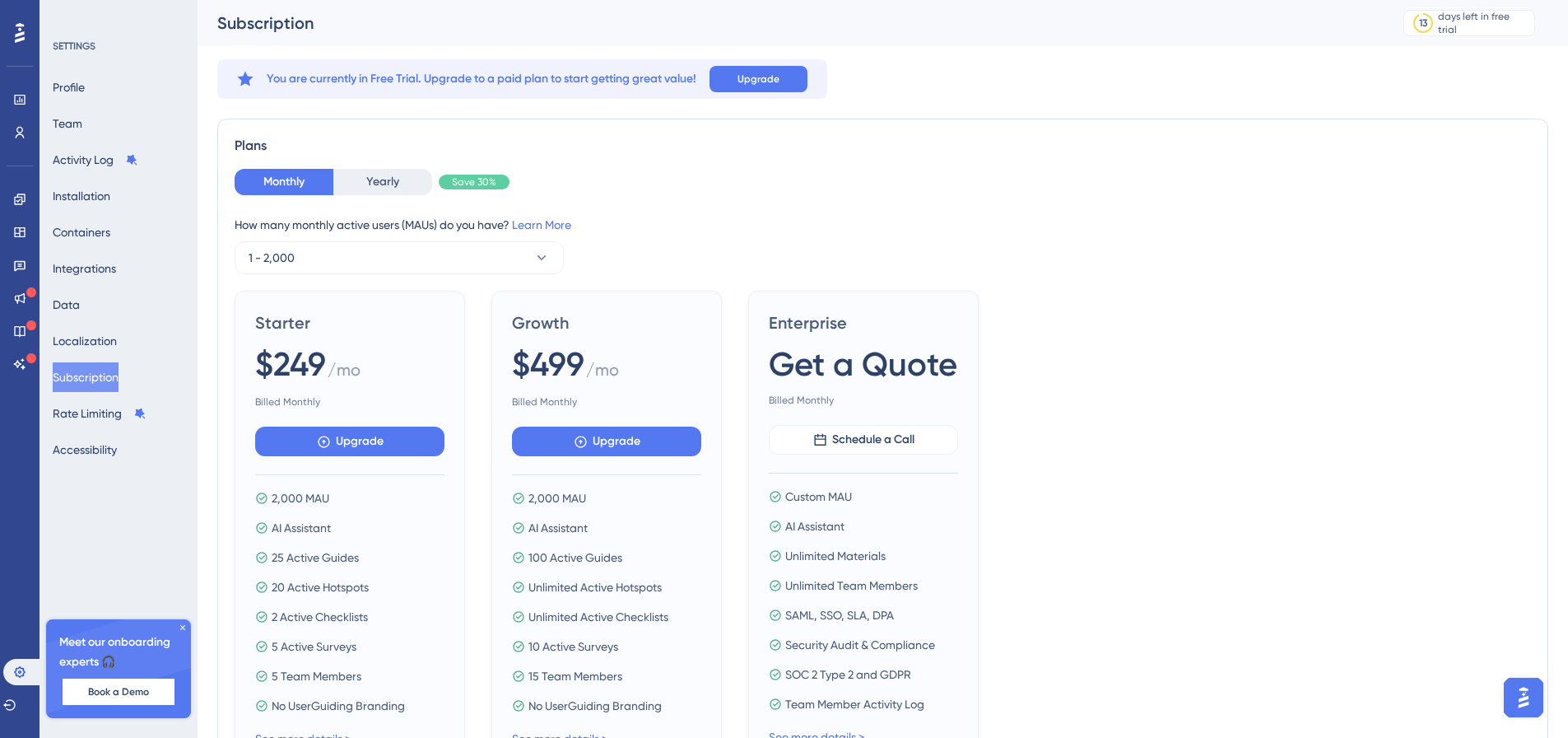
click at [558, 215] on div "How many monthly active users ([PERSON_NAME]) do you have? Learn More" at bounding box center [882, 225] width 1296 height 20
click at [560, 224] on link "Learn More" at bounding box center [541, 225] width 59 height 13
click at [372, 177] on button "Yearly" at bounding box center [383, 182] width 99 height 26
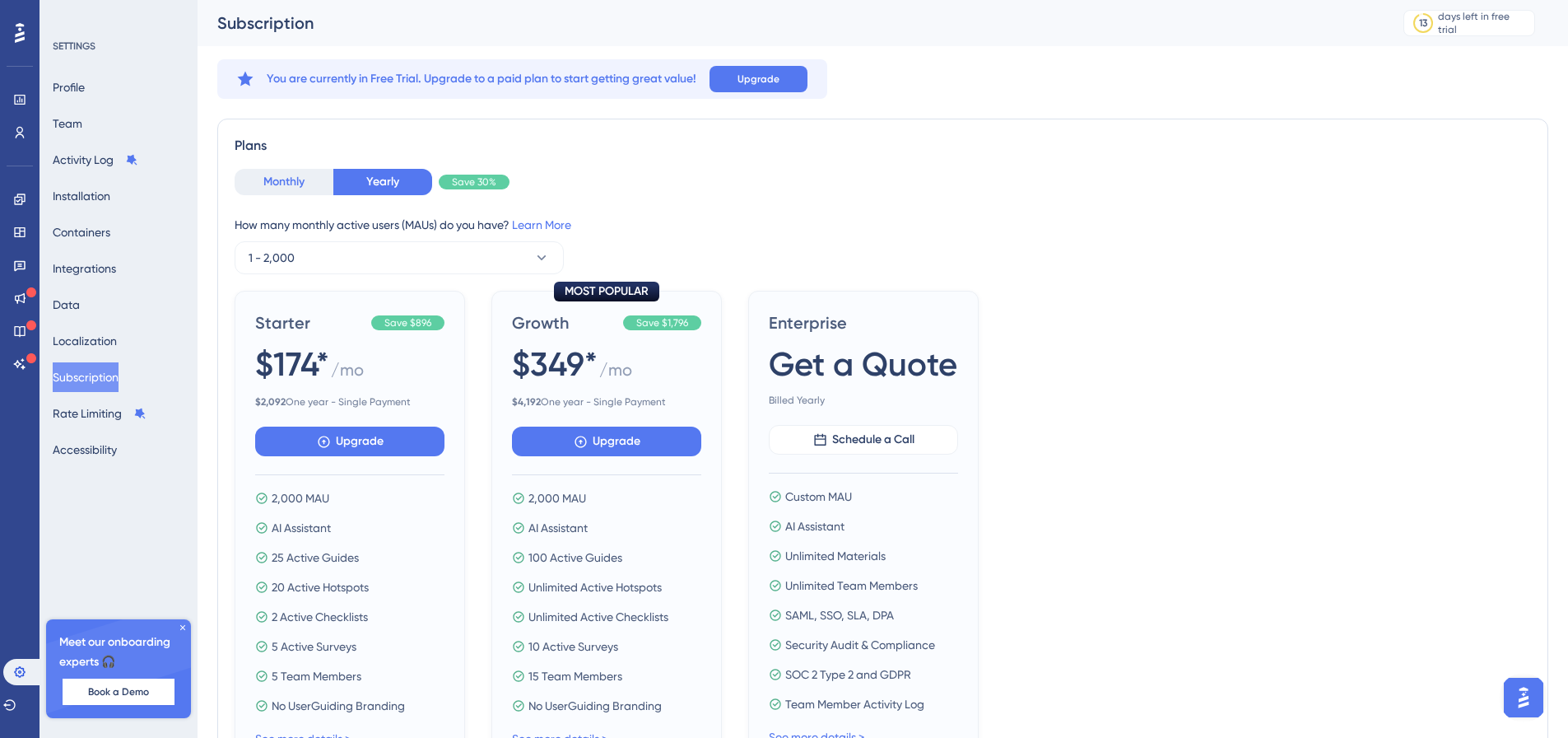
click at [284, 180] on button "Monthly" at bounding box center [284, 182] width 99 height 26
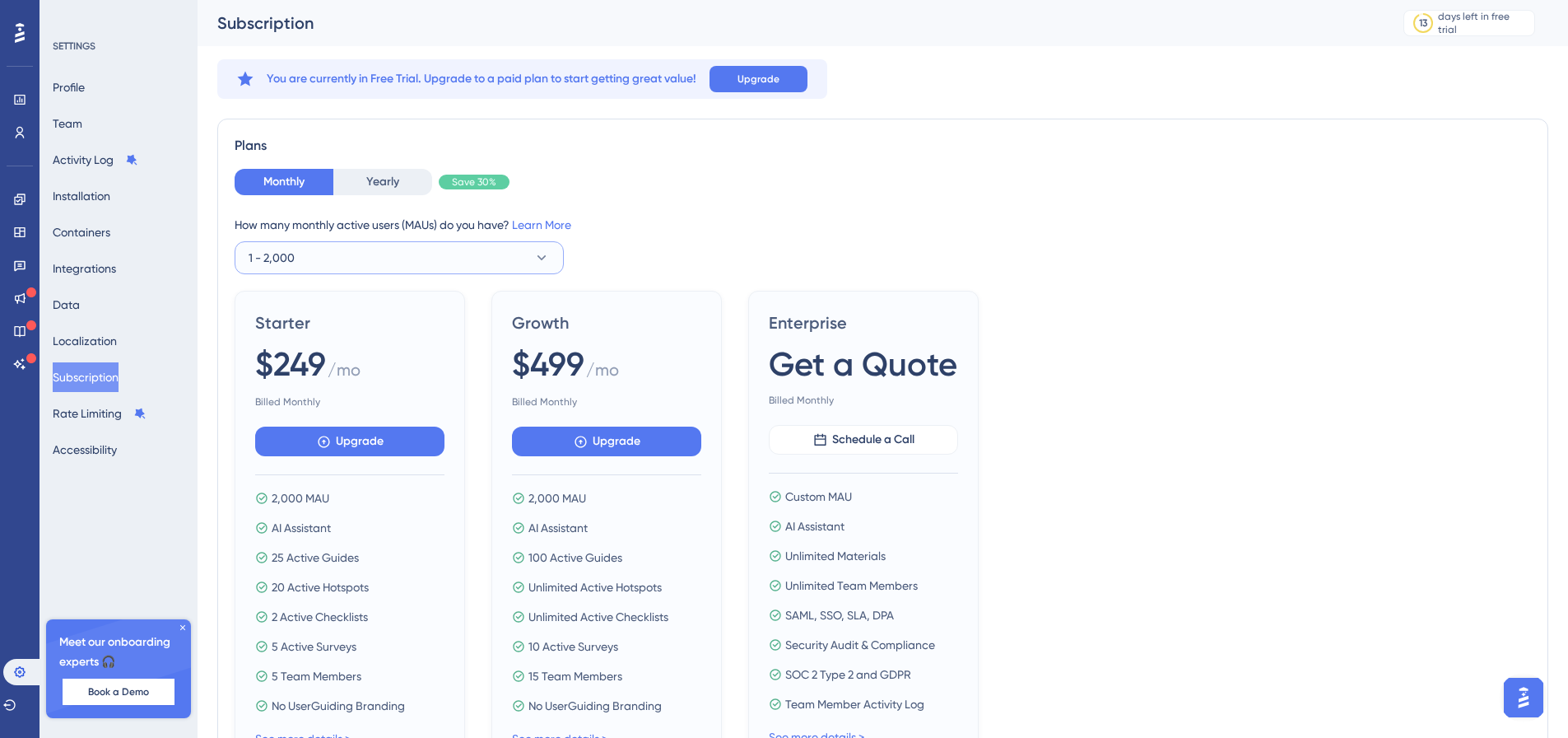
click at [352, 270] on button "1 - 2,000" at bounding box center [399, 258] width 329 height 33
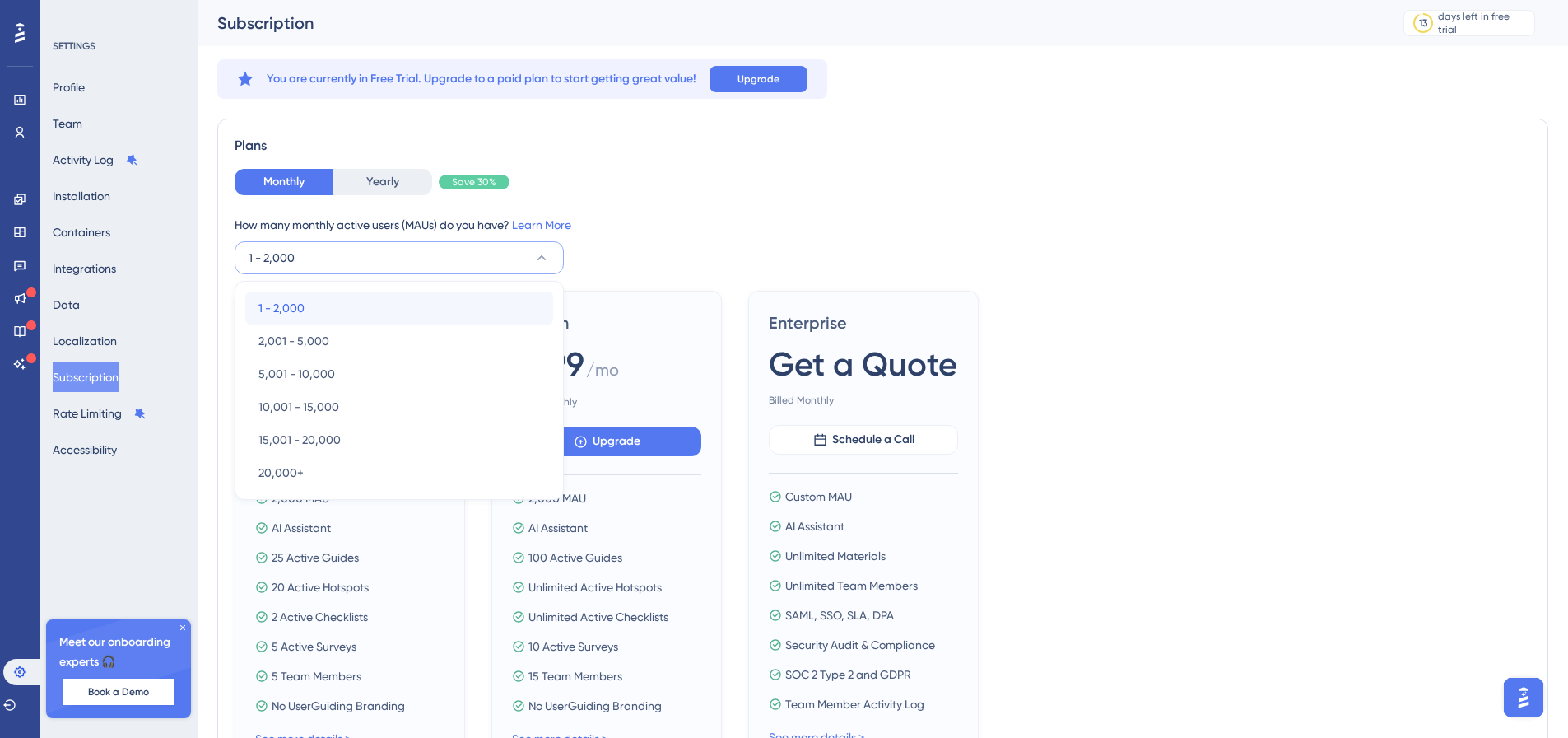
click at [347, 305] on div "1 - 2,000 1 - 2,000" at bounding box center [399, 308] width 281 height 33
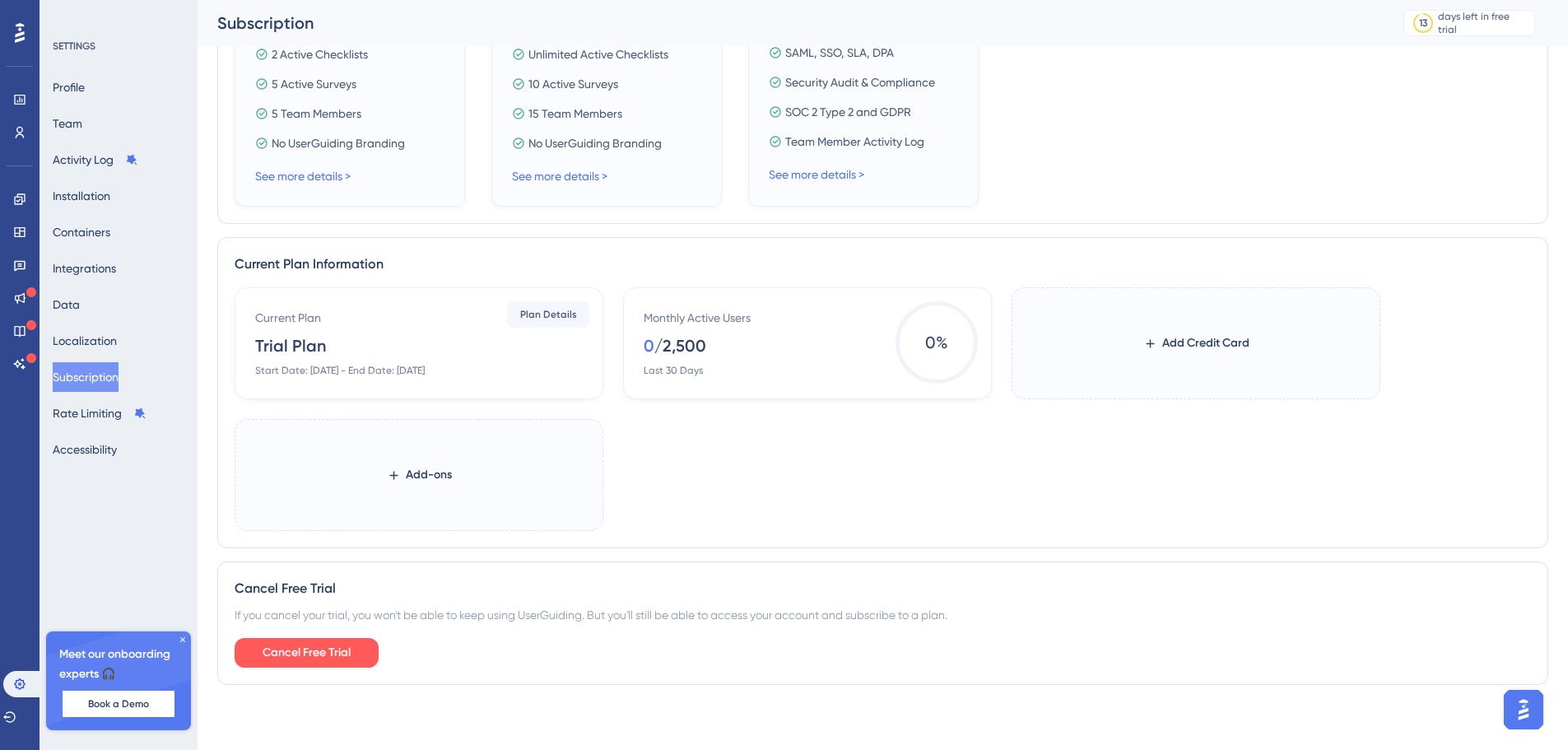
scroll to position [576, 0]
click at [540, 318] on span "Plan Details" at bounding box center [548, 314] width 57 height 13
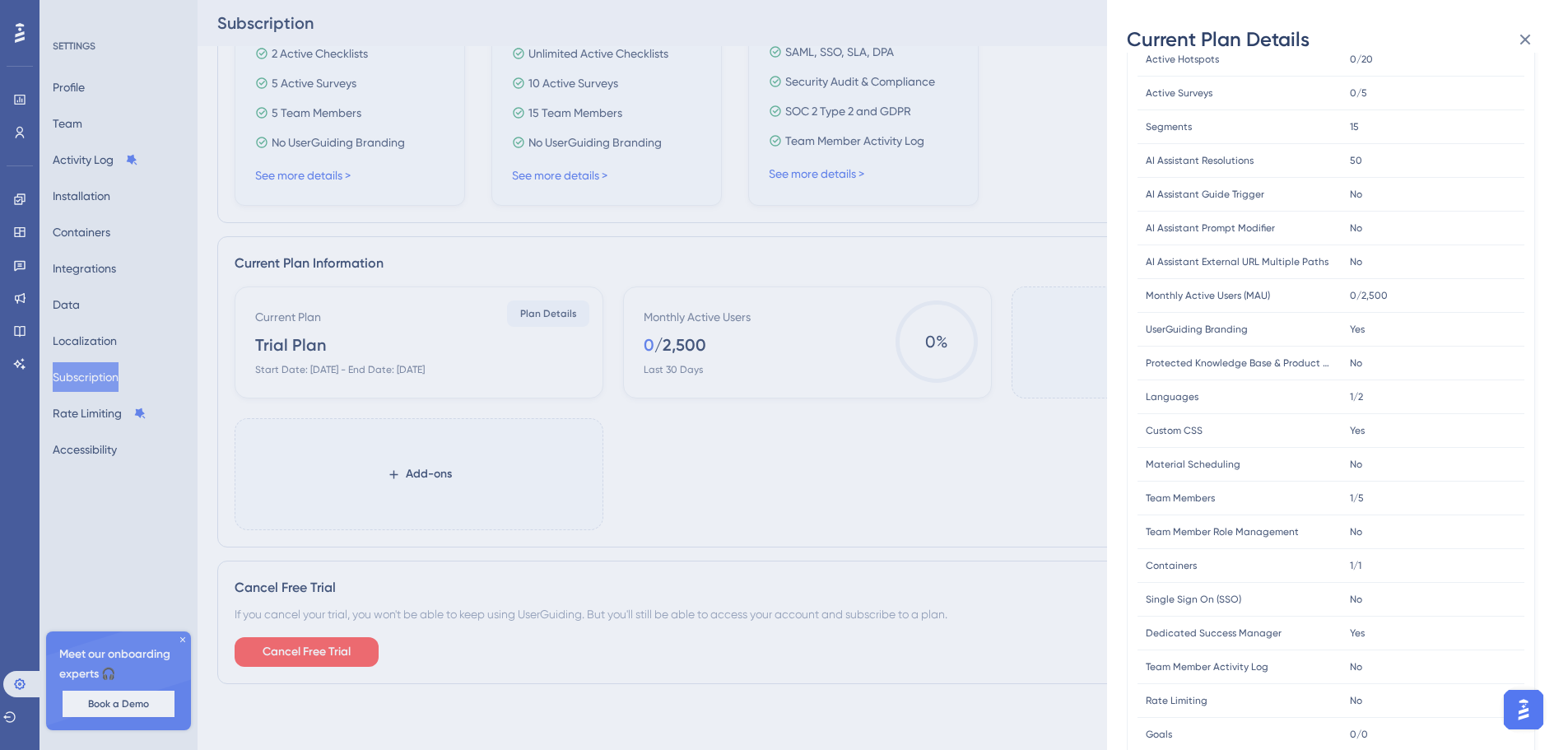
scroll to position [313, 0]
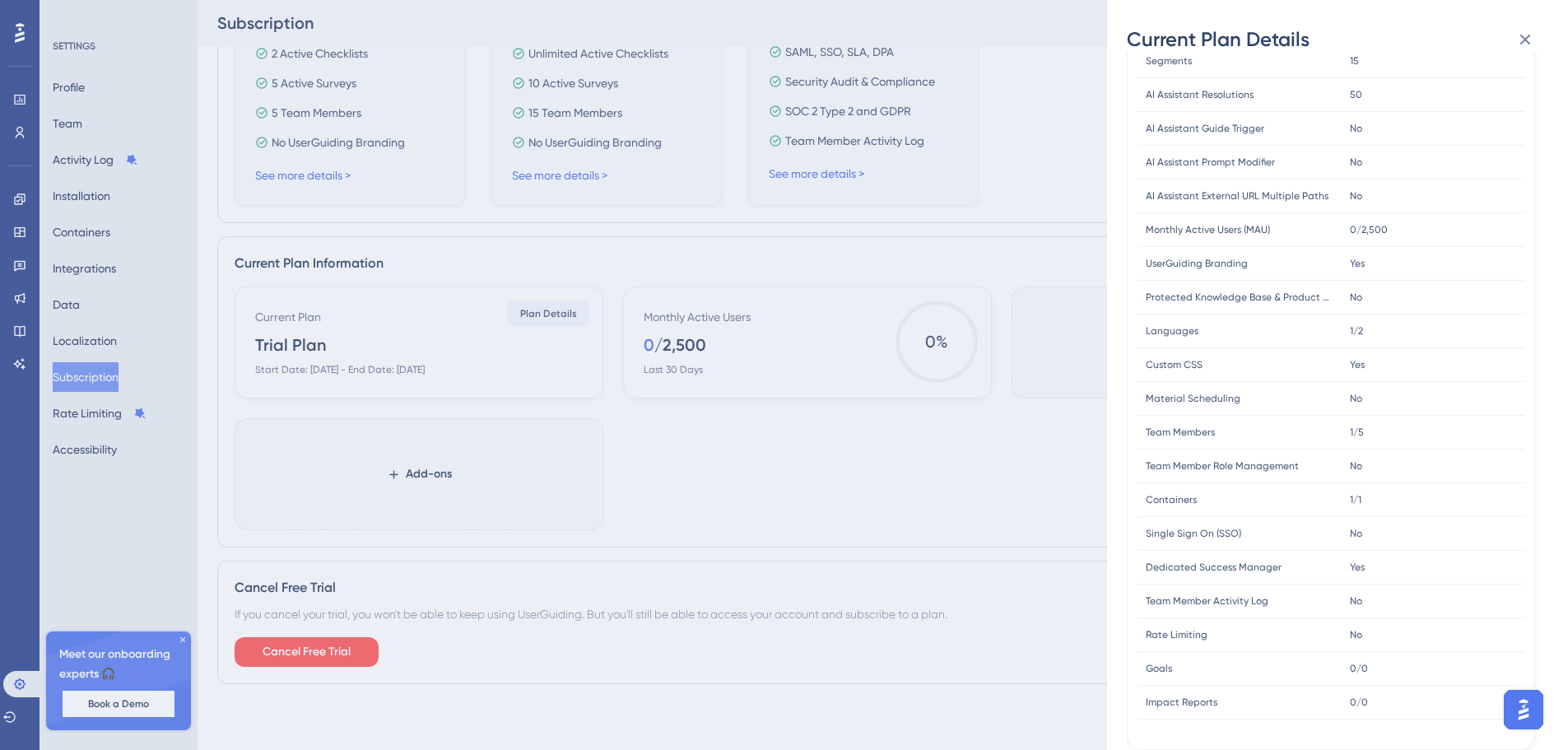
click at [843, 491] on div "Current Plan Details Subscription Start Date: [DATE] Plan Type: Trial Plan FEAT…" at bounding box center [784, 375] width 1568 height 750
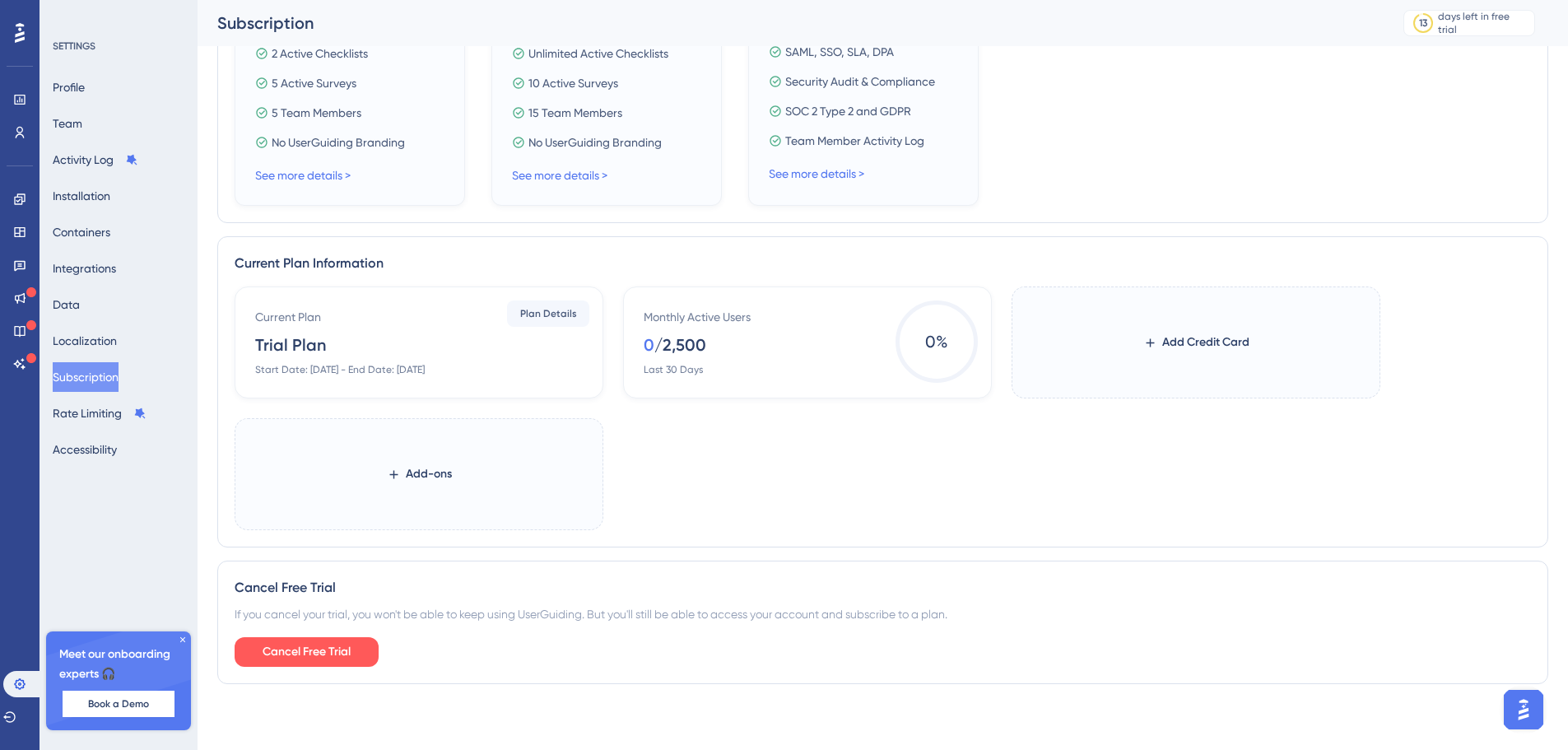
click at [975, 339] on span "0 %" at bounding box center [937, 342] width 83 height 83
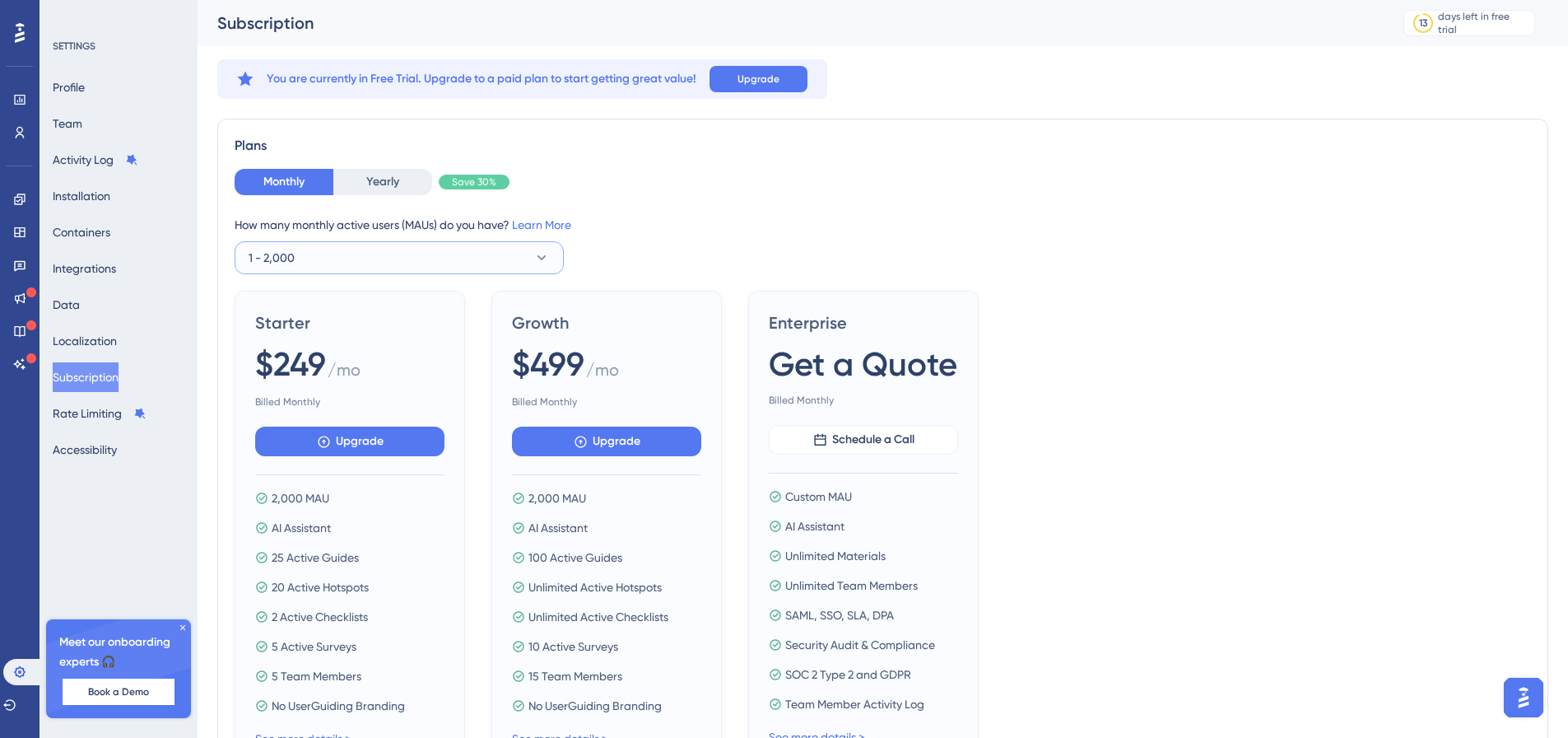
click at [362, 263] on button "1 - 2,000" at bounding box center [399, 258] width 329 height 33
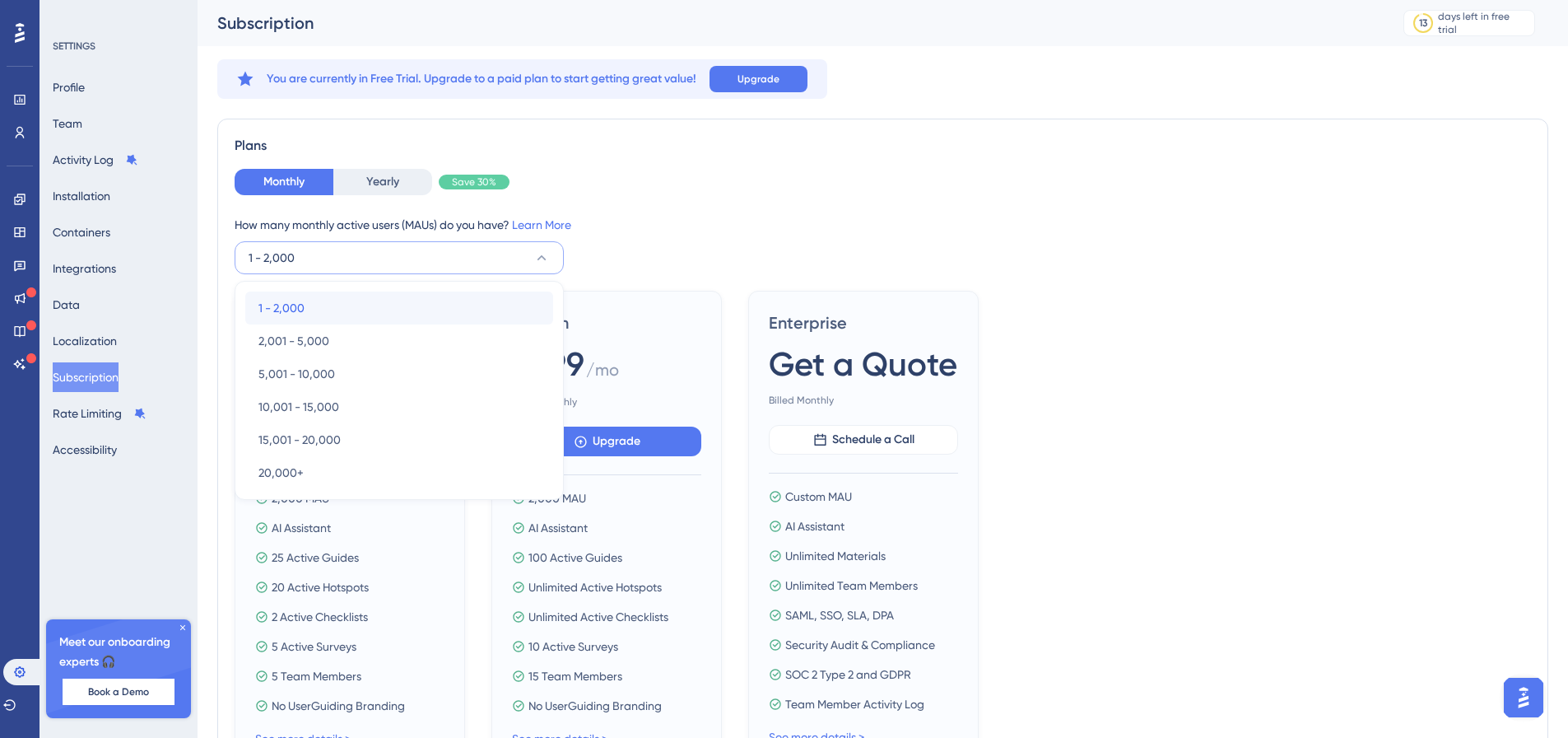
click at [338, 313] on div "1 - 2,000 1 - 2,000" at bounding box center [399, 308] width 281 height 33
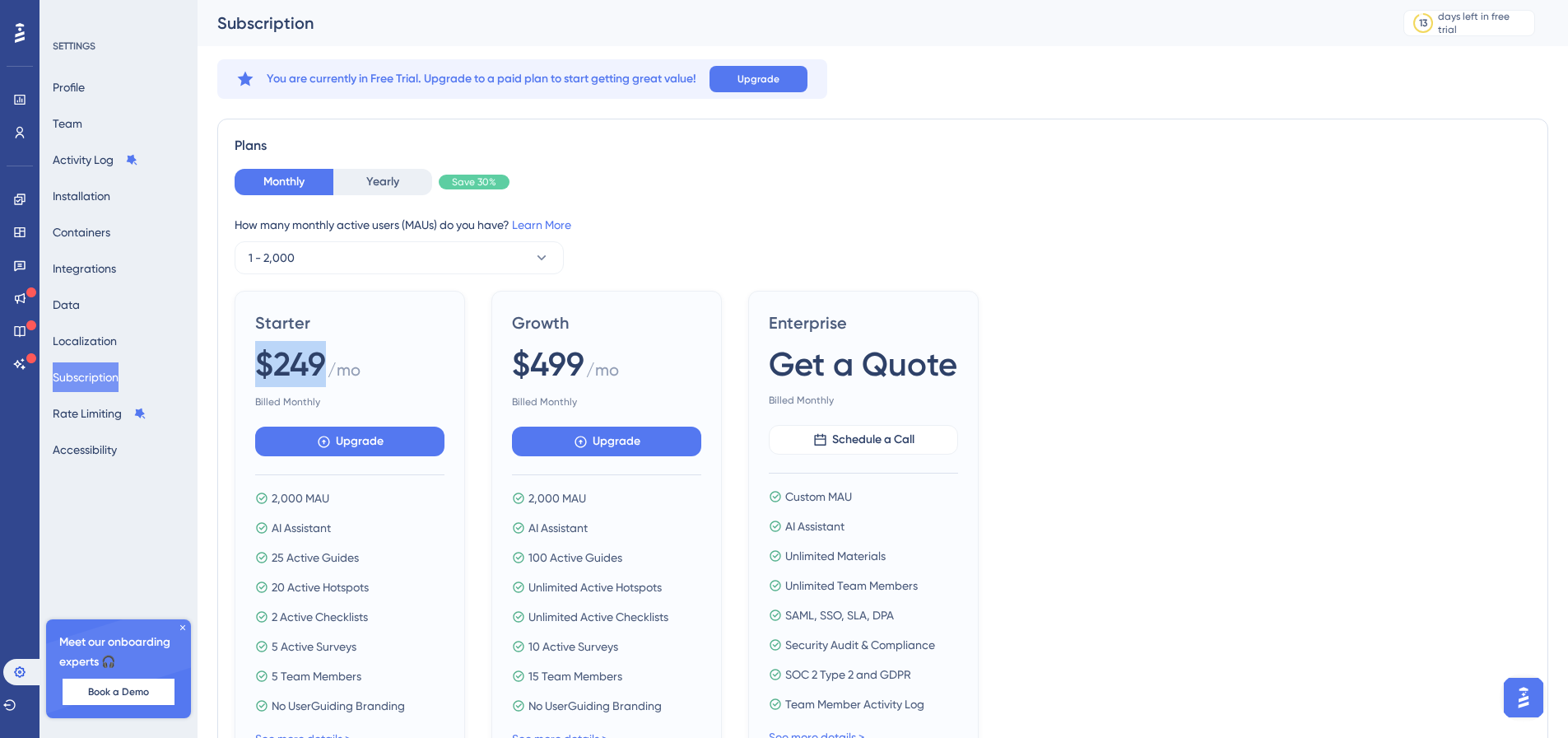
drag, startPoint x: 249, startPoint y: 352, endPoint x: 324, endPoint y: 366, distance: 76.3
click at [324, 366] on div "Starter $249 / mo Billed Monthly Upgrade 2,000 MAU AI Assistant 25 Active Guide…" at bounding box center [349, 529] width 230 height 478
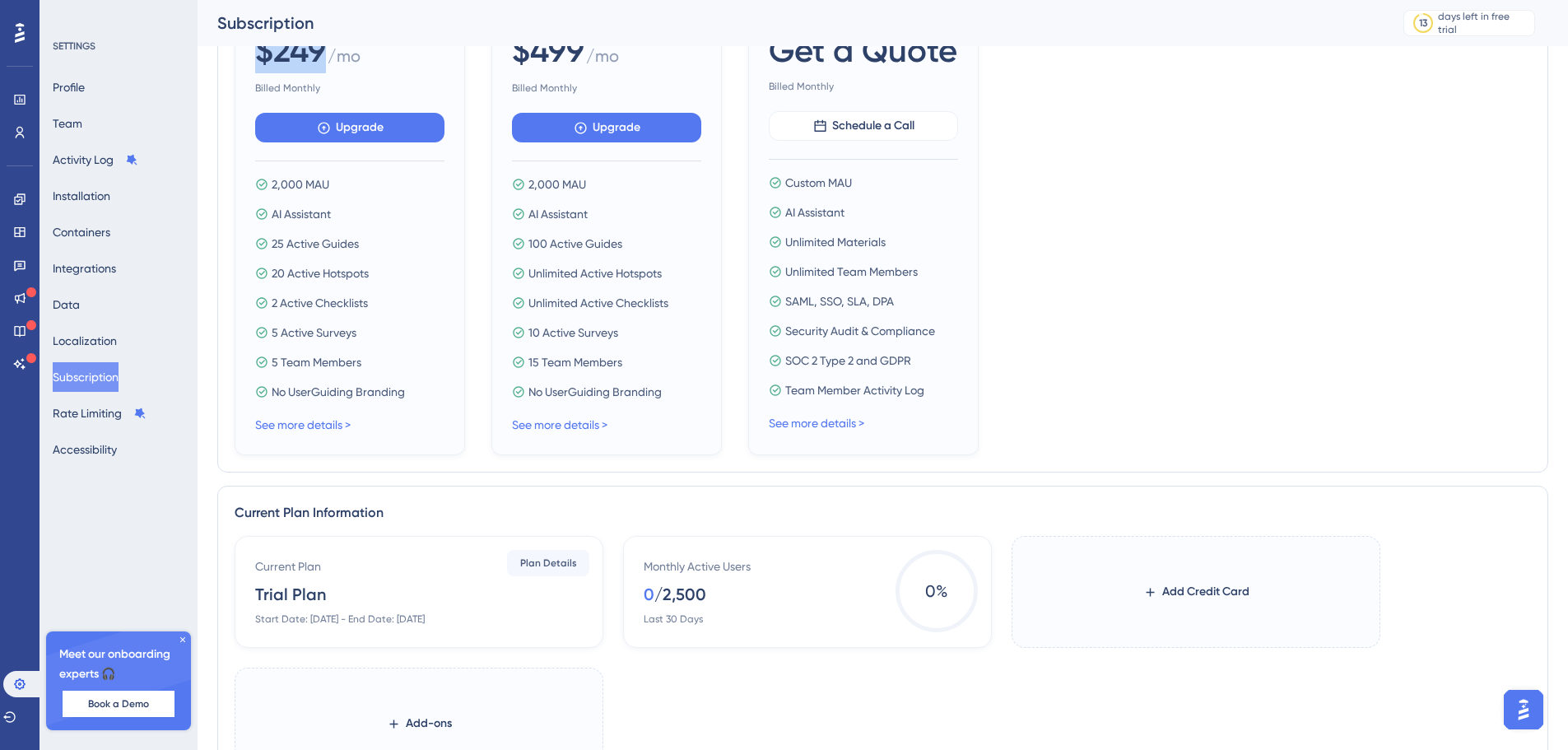
scroll to position [329, 0]
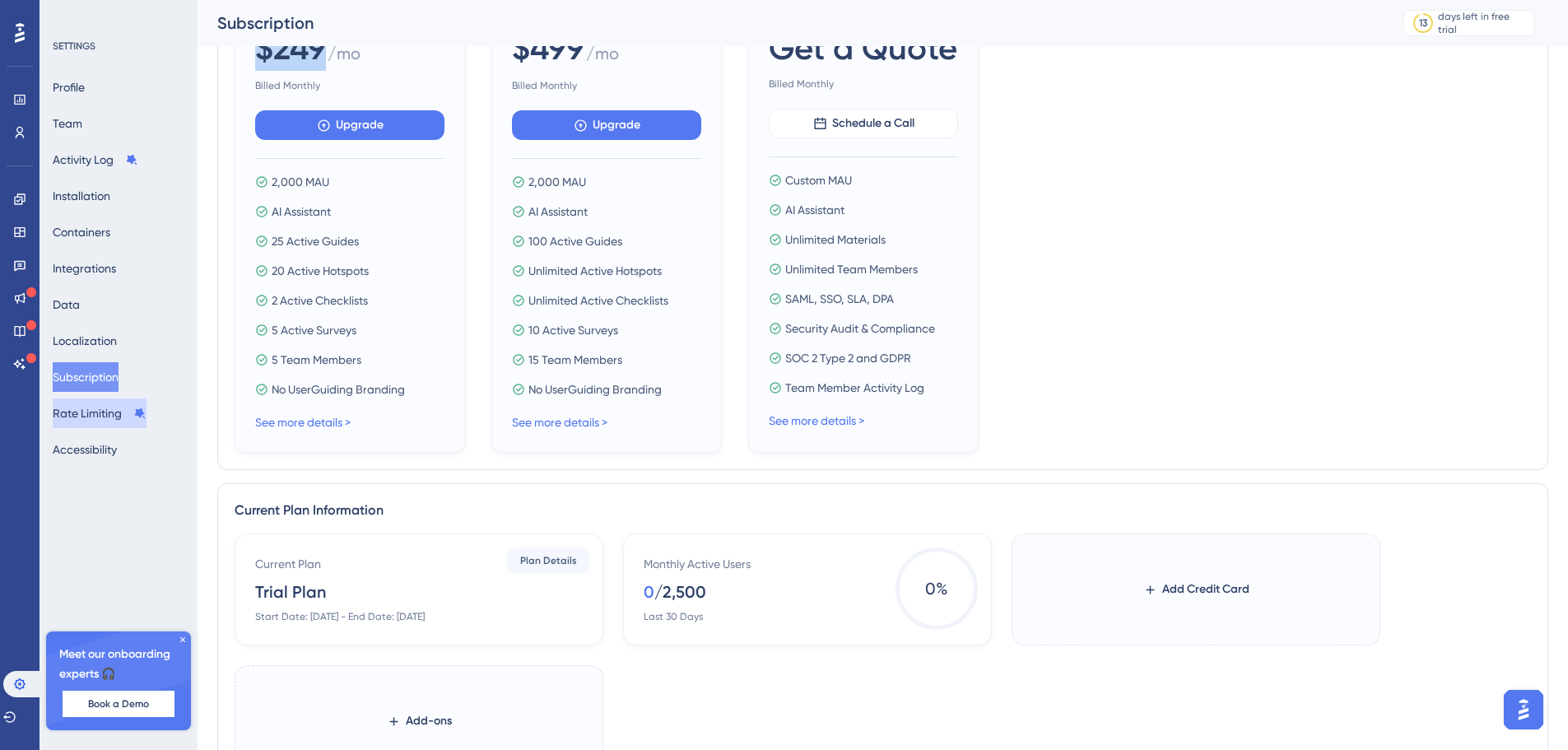
click at [100, 417] on button "Rate Limiting" at bounding box center [100, 413] width 94 height 30
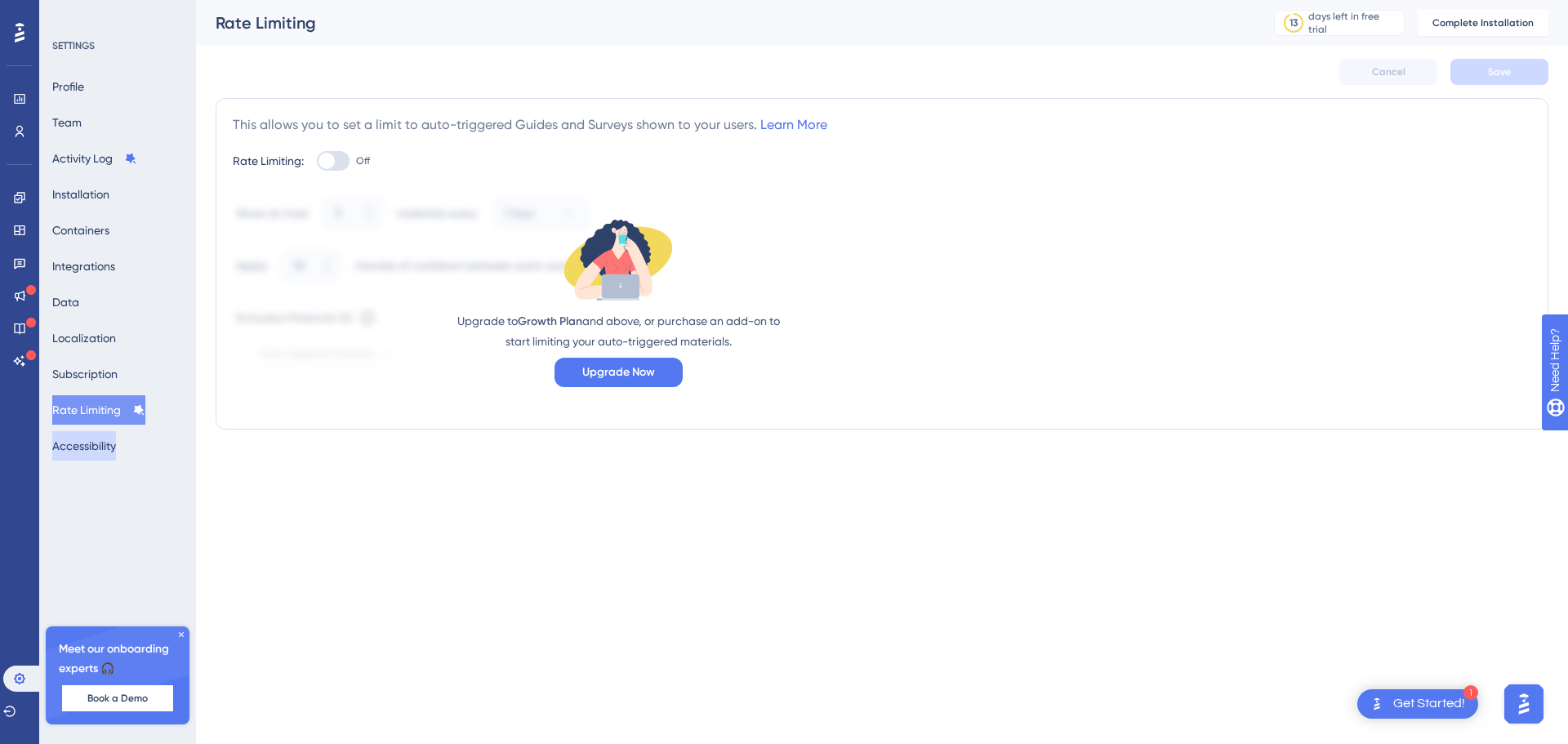
click at [116, 441] on button "Accessibility" at bounding box center [84, 446] width 64 height 29
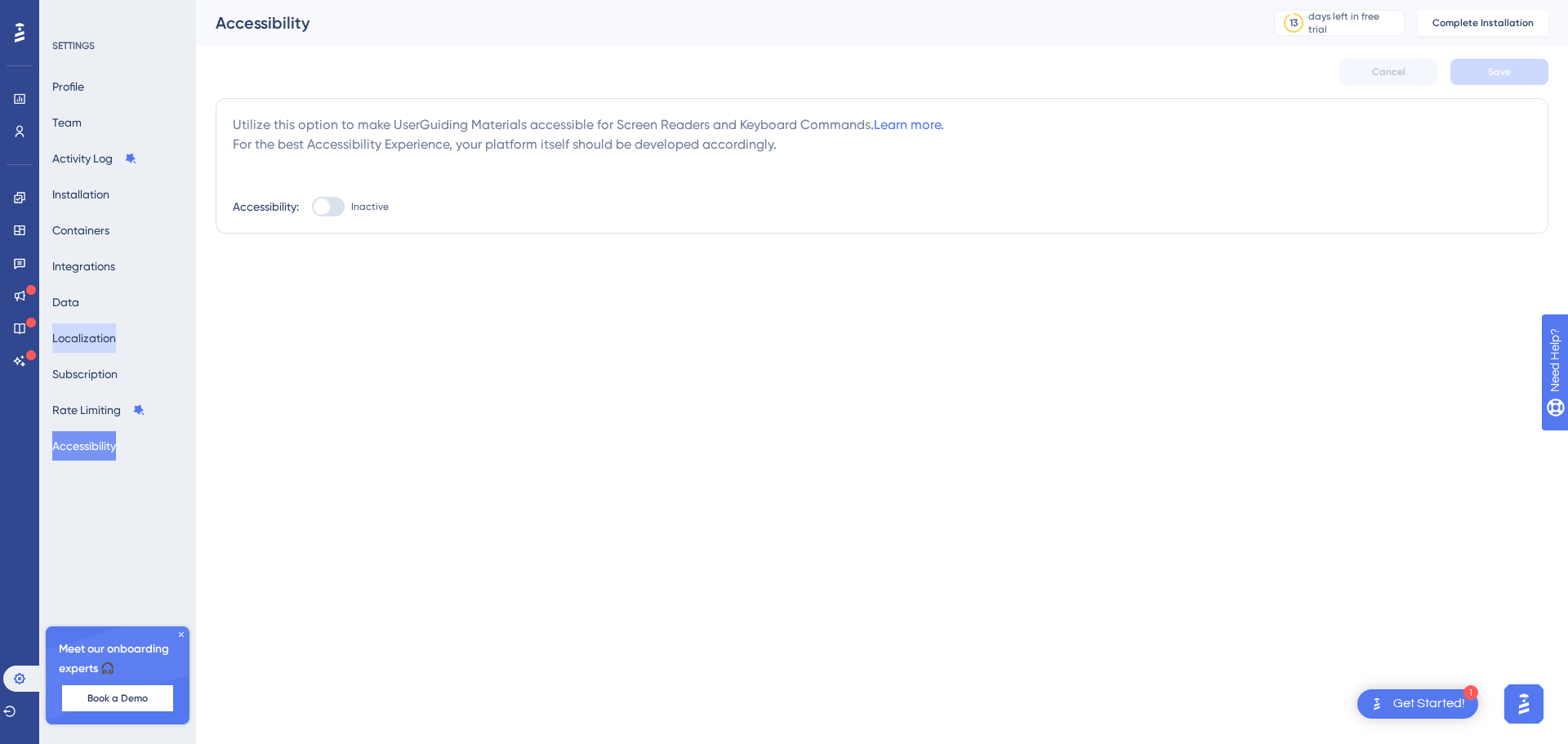
click at [112, 345] on button "Localization" at bounding box center [84, 338] width 64 height 29
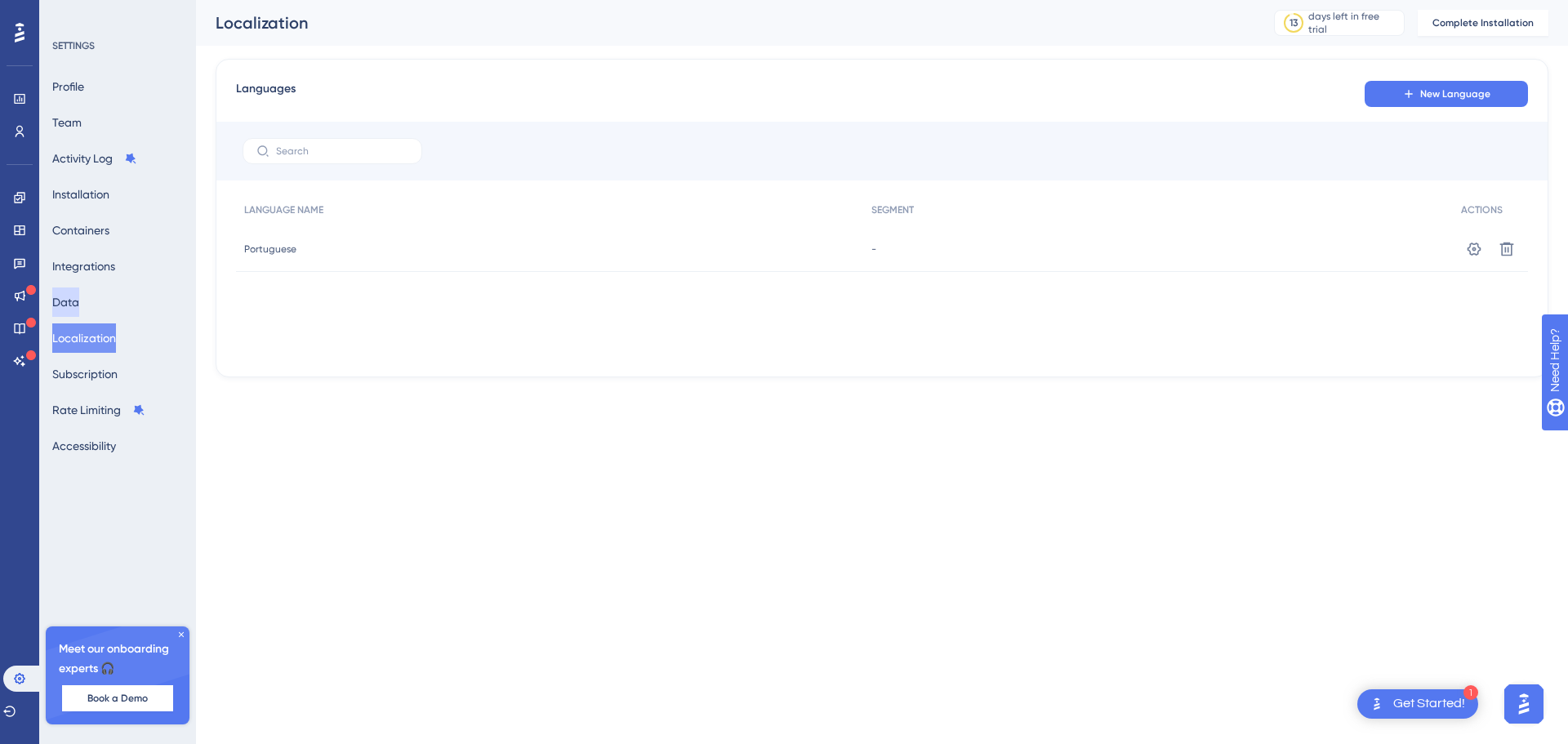
click at [79, 301] on button "Data" at bounding box center [66, 302] width 27 height 29
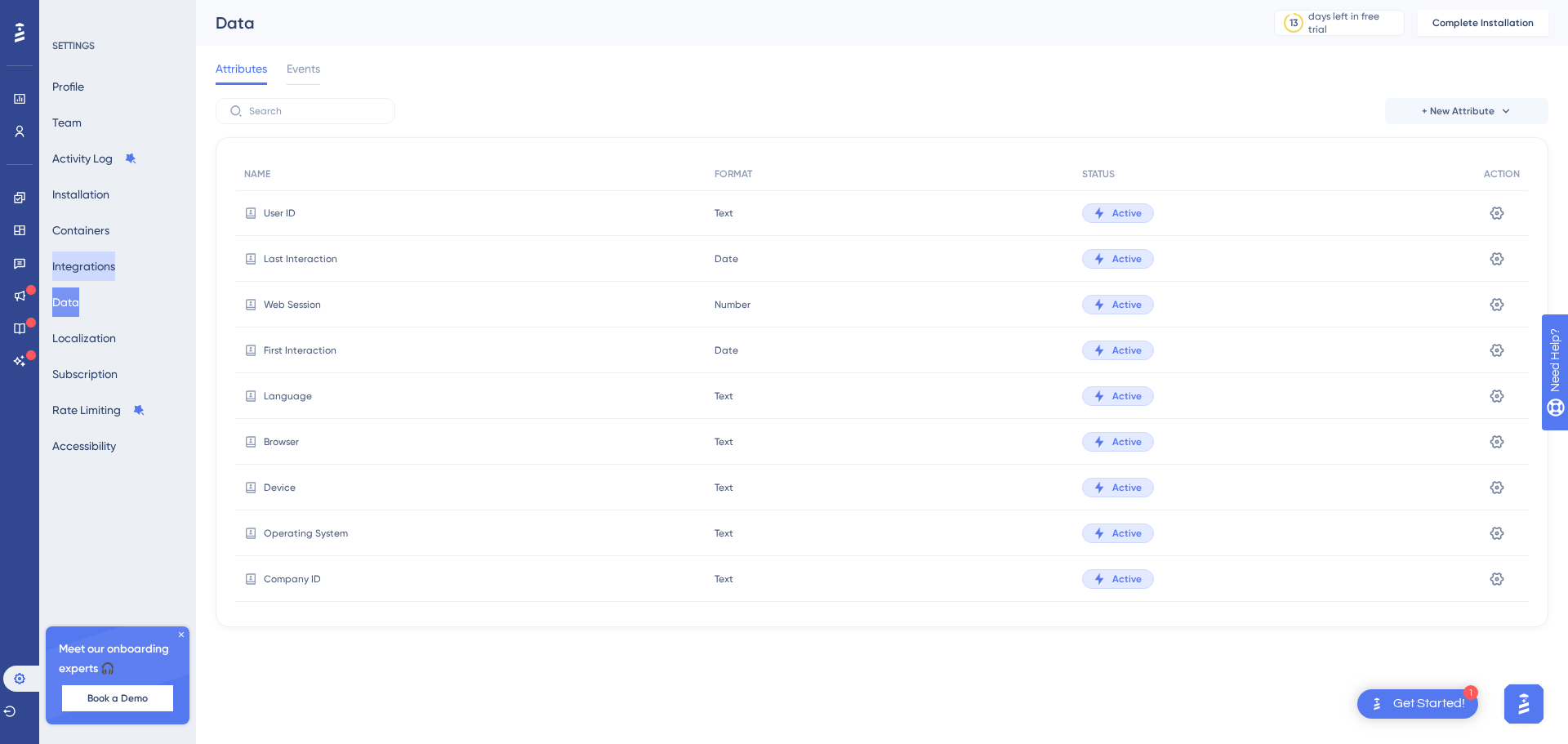
click at [94, 261] on button "Integrations" at bounding box center [84, 266] width 63 height 29
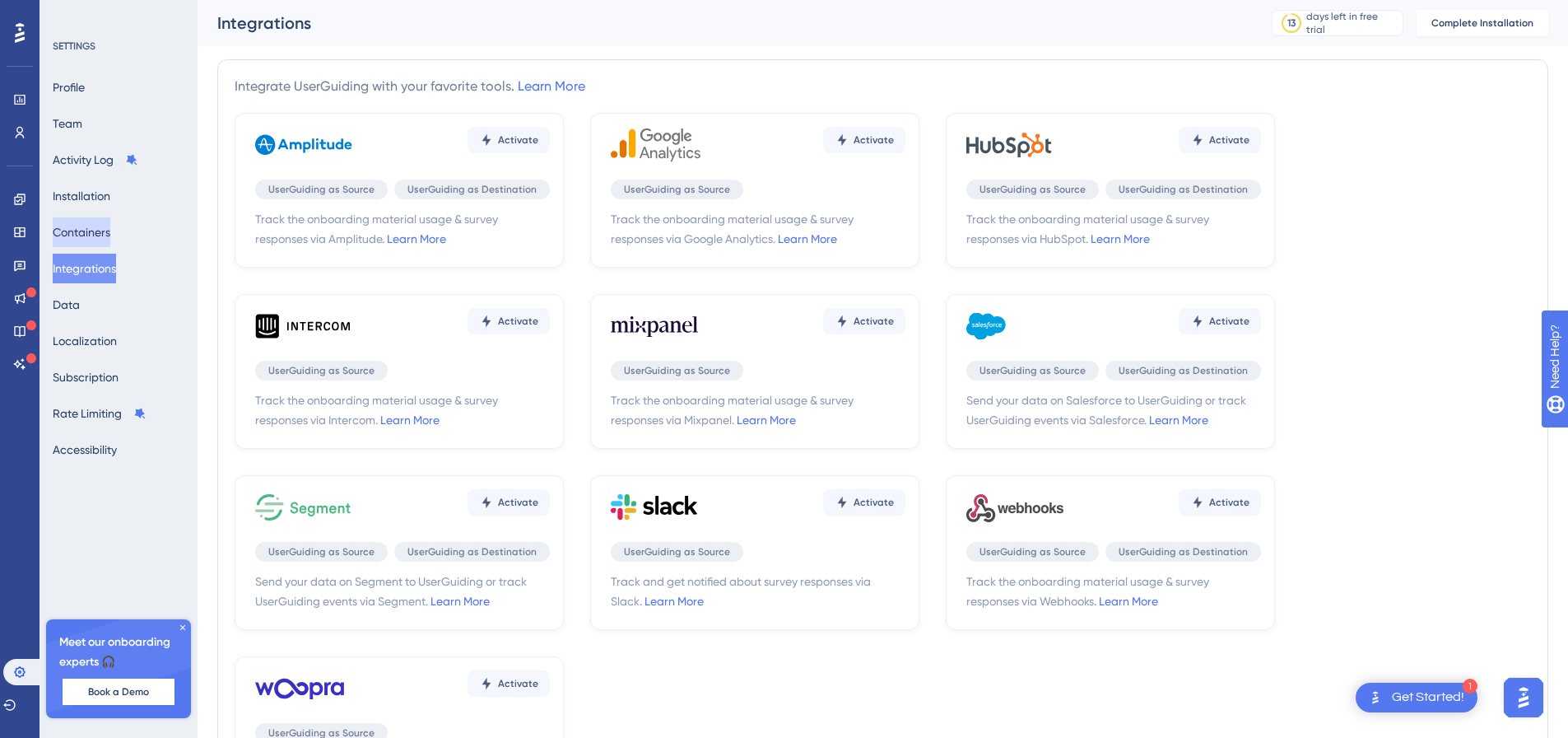
click at [87, 239] on button "Containers" at bounding box center [82, 232] width 58 height 30
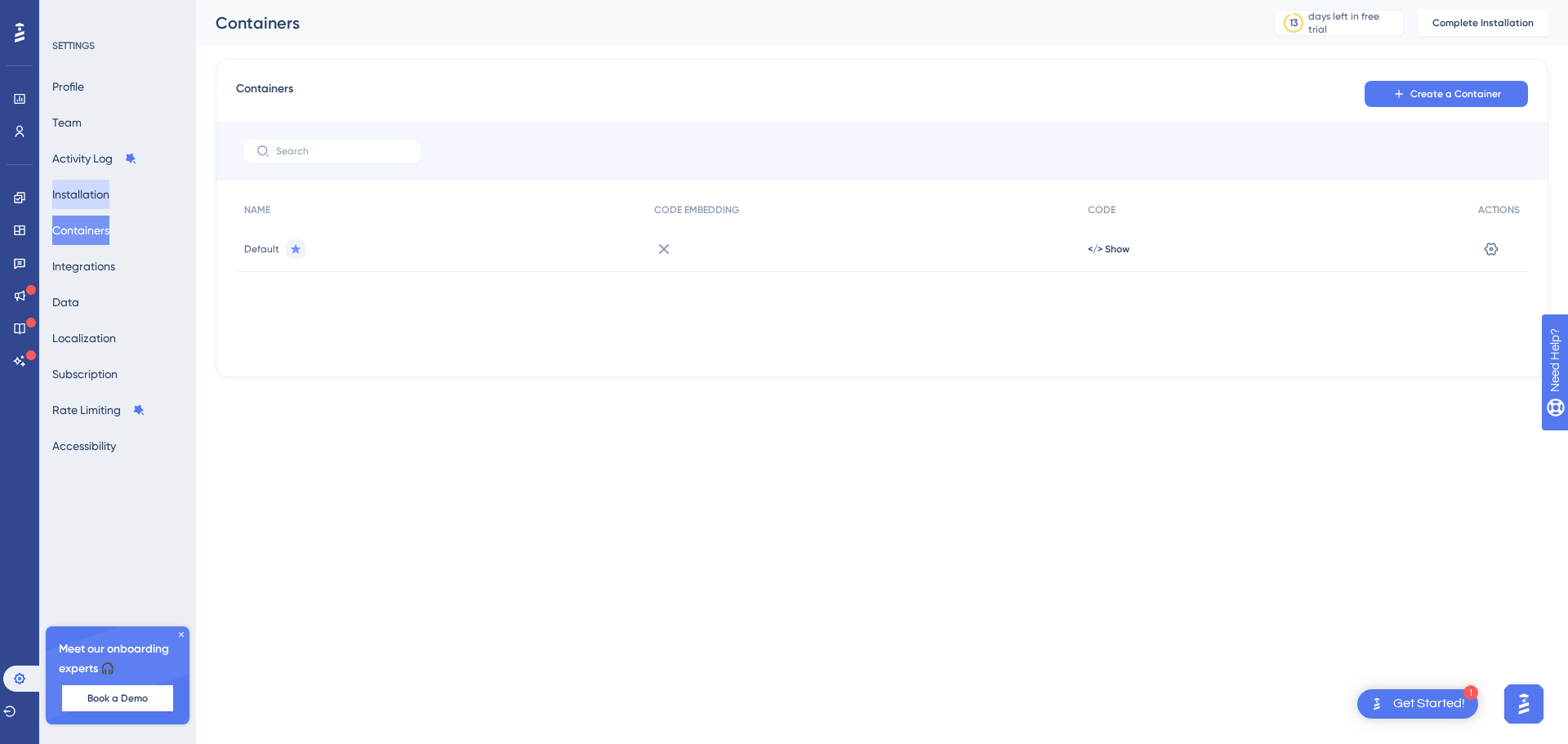
click at [94, 202] on button "Installation" at bounding box center [81, 194] width 57 height 29
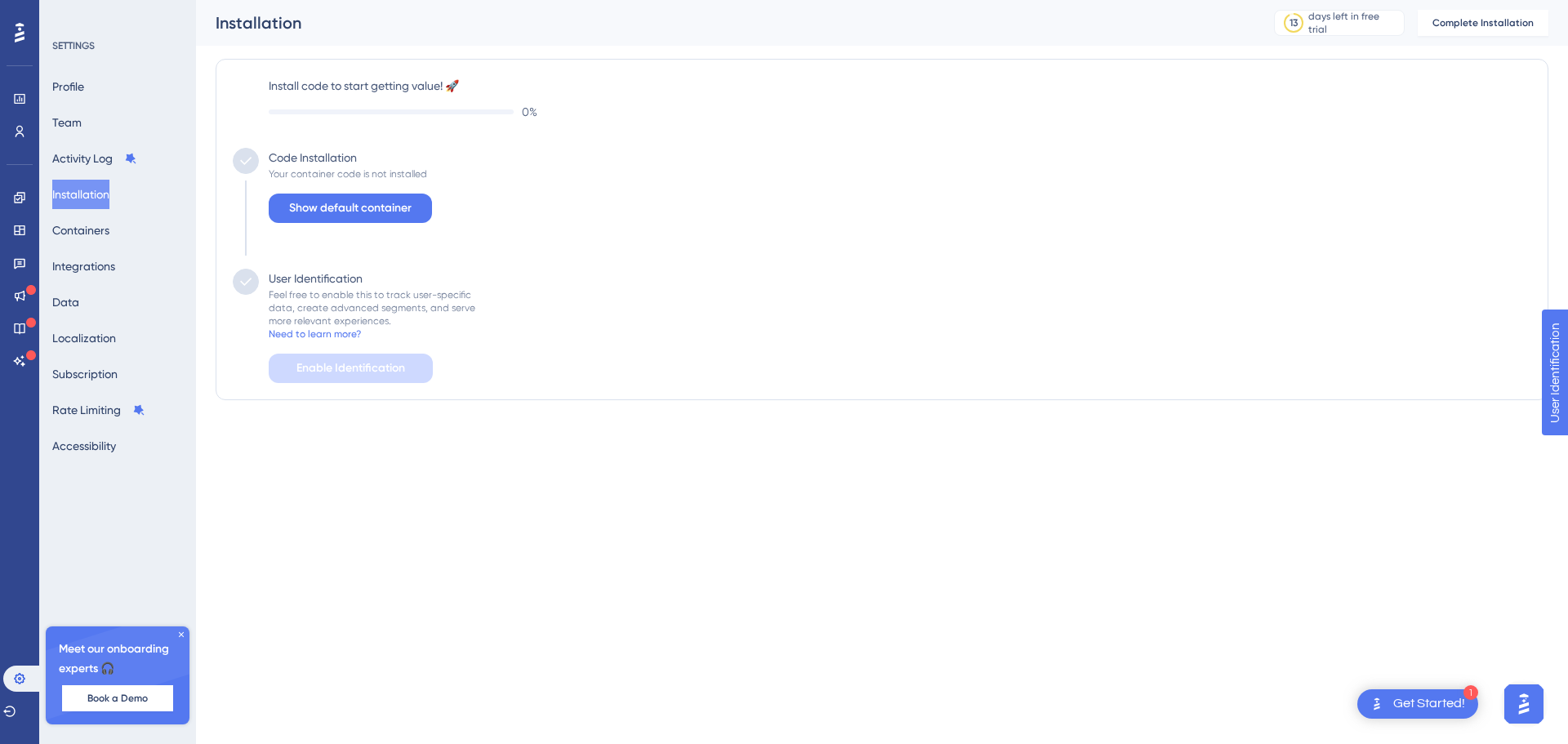
click at [100, 174] on div "Profile Team Activity Log Installation Containers Integrations Data Localizatio…" at bounding box center [119, 266] width 133 height 389
click at [105, 162] on button "Activity Log" at bounding box center [95, 159] width 85 height 29
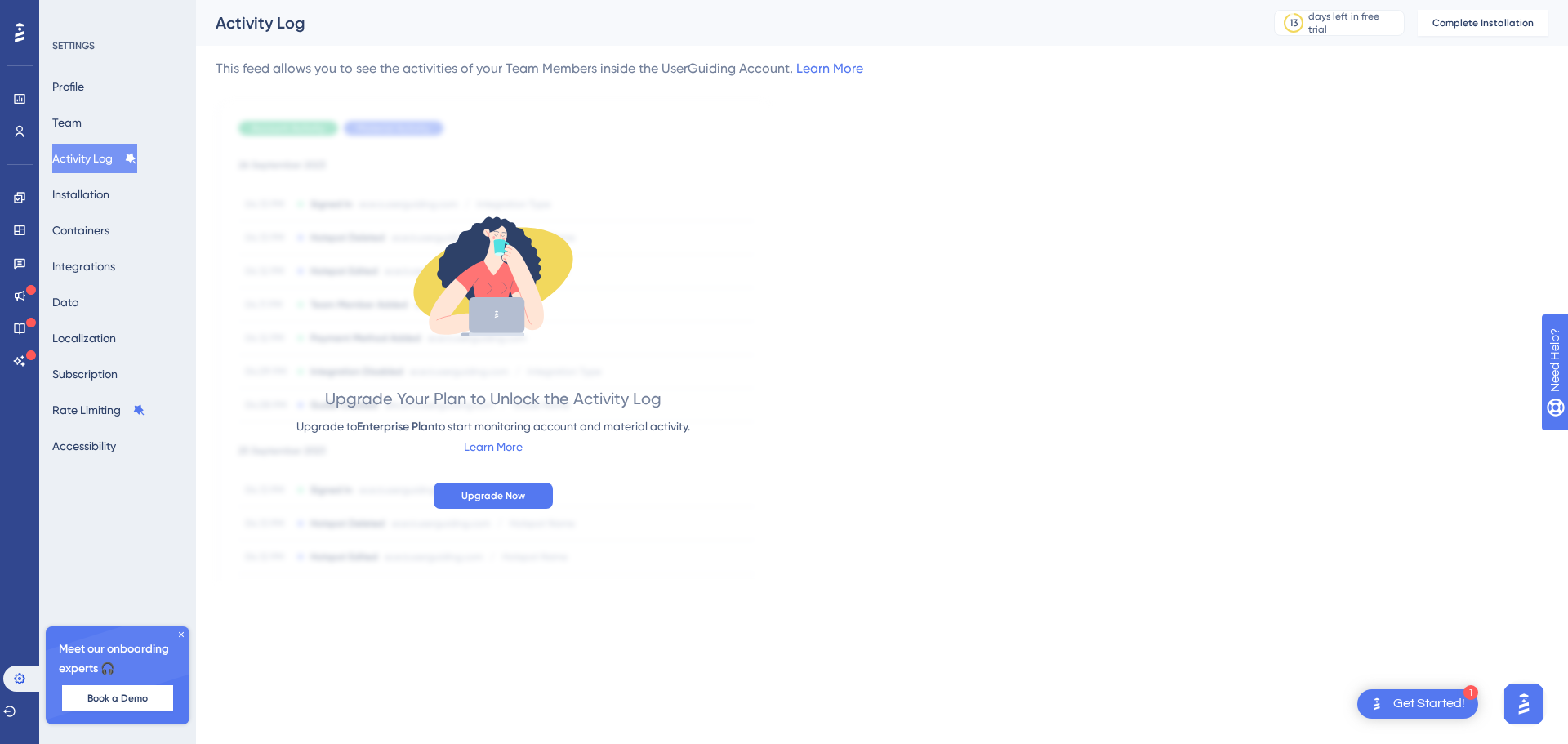
click at [102, 133] on div "Profile Team Activity Log Installation Containers Integrations Data Localizatio…" at bounding box center [119, 266] width 133 height 389
click at [82, 129] on button "Team" at bounding box center [67, 123] width 29 height 29
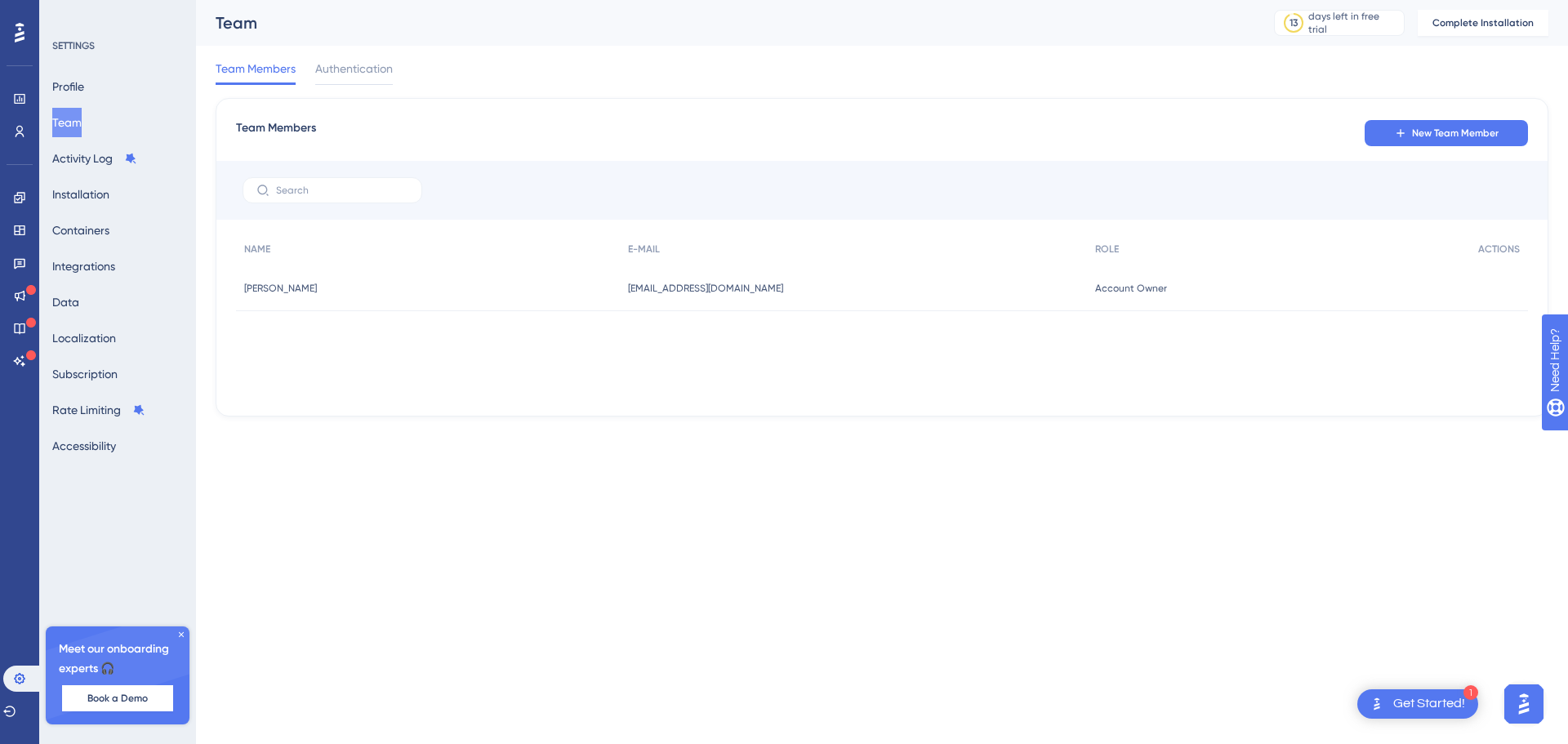
click at [94, 69] on div "SETTINGS Profile Team Activity Log Installation Containers Integrations Data Lo…" at bounding box center [119, 250] width 133 height 422
click at [84, 79] on button "Profile" at bounding box center [68, 87] width 32 height 29
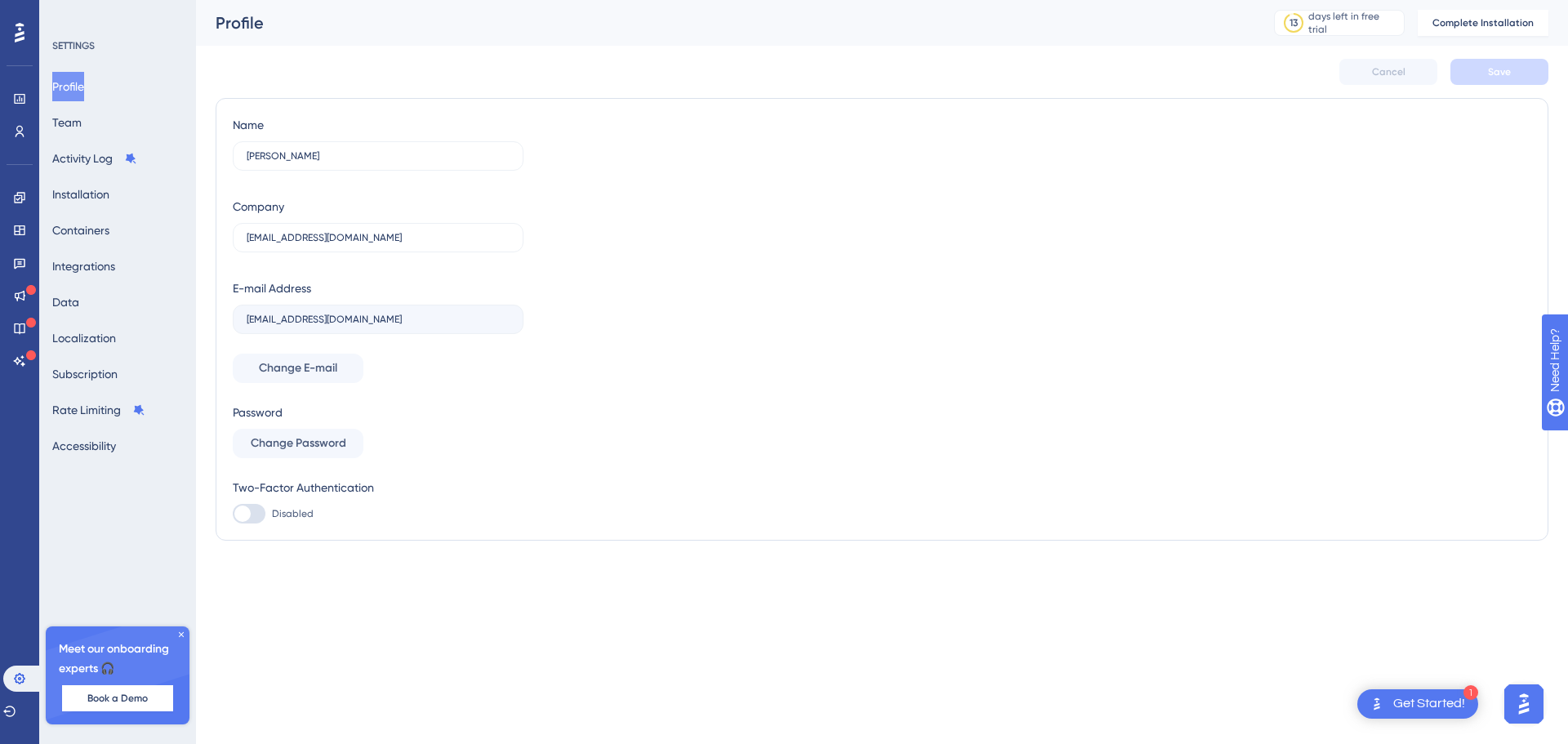
click at [7, 43] on div at bounding box center [20, 33] width 26 height 26
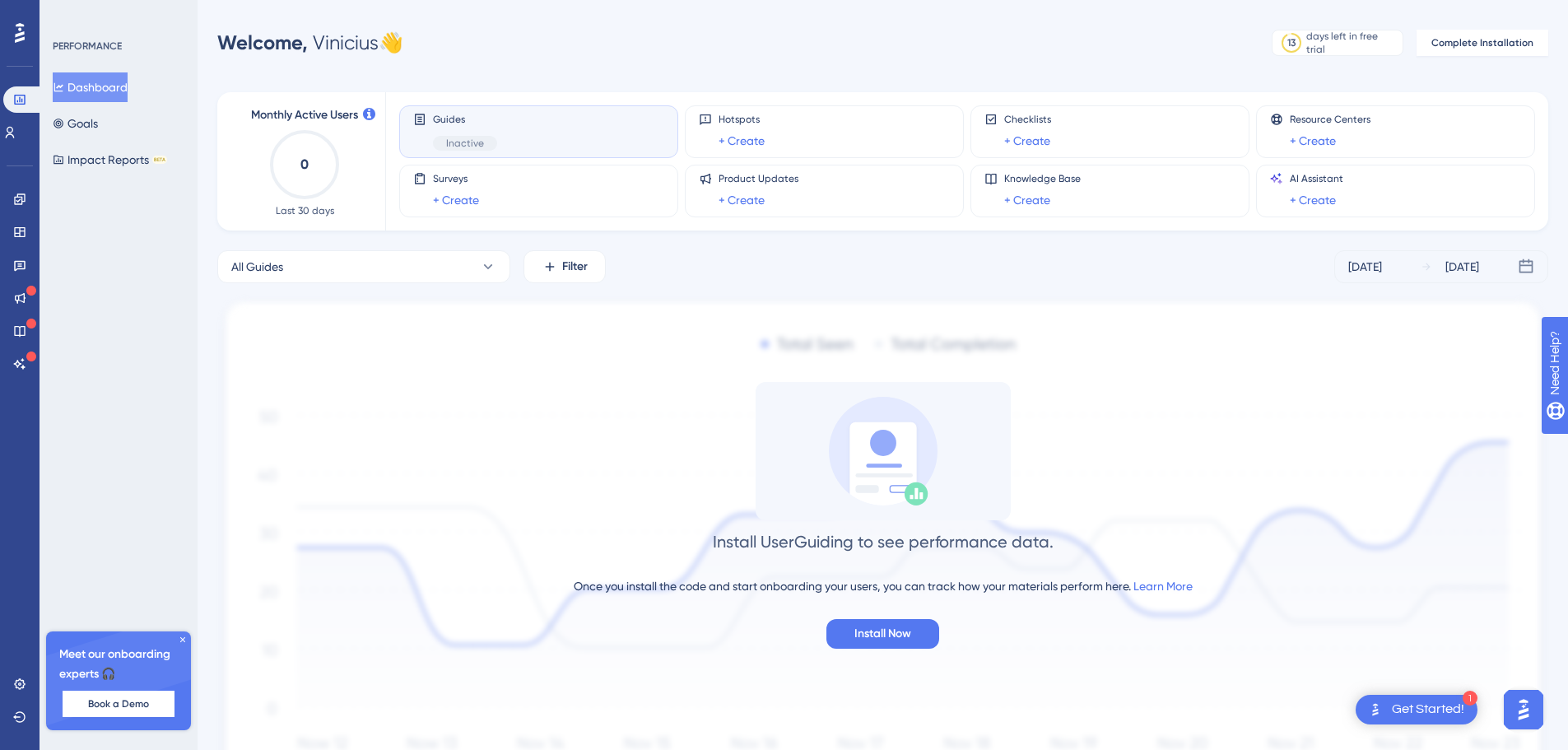
click at [587, 53] on div "Welcome, [PERSON_NAME] 👋 13 days left in free trial Click to see upgrade option…" at bounding box center [882, 43] width 1331 height 33
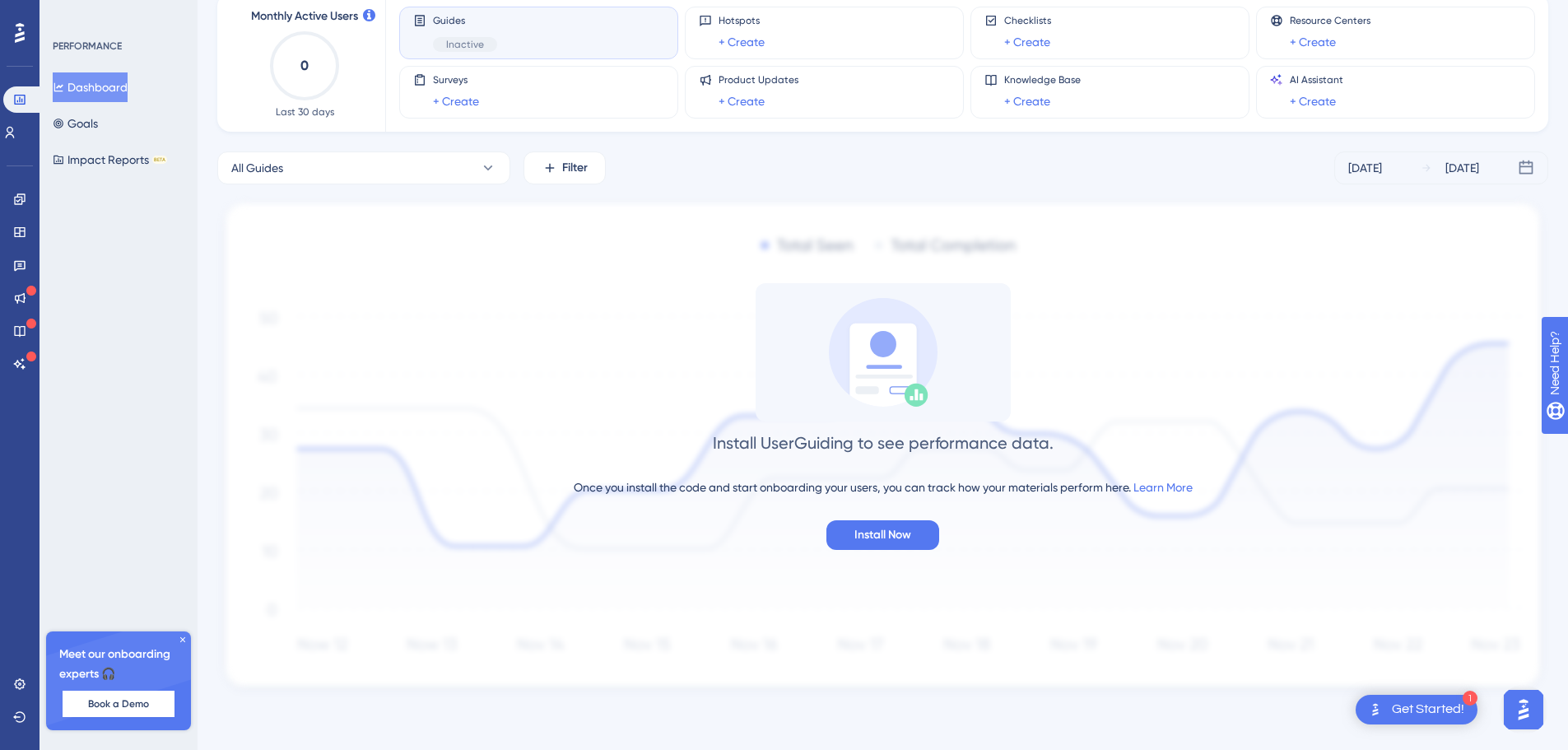
click at [180, 643] on icon at bounding box center [182, 639] width 10 height 10
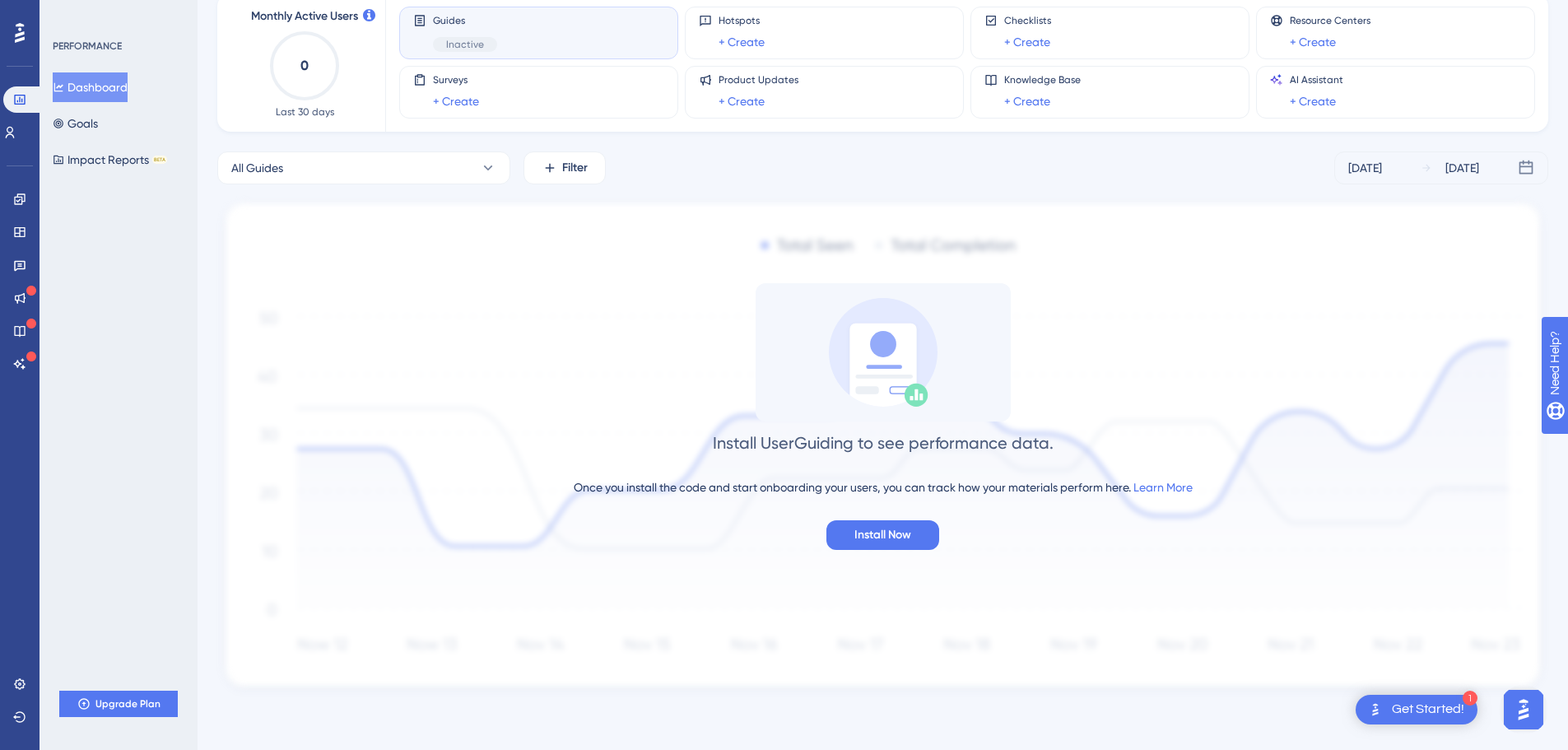
click at [162, 354] on div "PERFORMANCE Dashboard Goals Impact Reports BETA Upgrade Plan" at bounding box center [119, 375] width 158 height 750
click at [223, 37] on div "Monthly Active Users 0 Last 30 days Guides Inactive Hotspots + Create Checklist…" at bounding box center [882, 63] width 1331 height 139
